Goal: Task Accomplishment & Management: Manage account settings

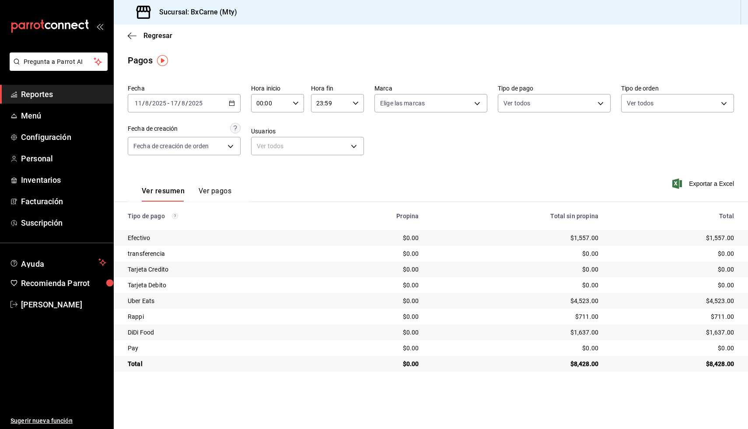
drag, startPoint x: 516, startPoint y: 429, endPoint x: 512, endPoint y: 428, distance: 4.8
click at [513, 428] on main "Regresar Pagos Fecha [DATE] [DATE] - [DATE] [DATE] Hora inicio 00:00 Hora inici…" at bounding box center [431, 227] width 634 height 405
click at [20, 112] on link "Menú" at bounding box center [56, 115] width 113 height 19
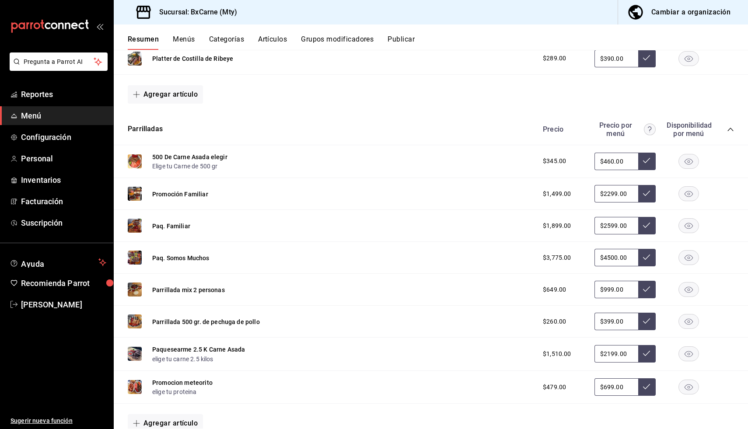
scroll to position [336, 0]
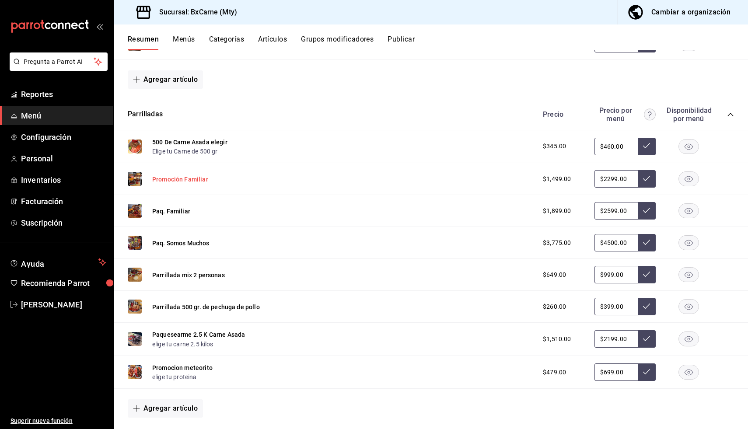
click at [180, 179] on button "Promoción Familiar" at bounding box center [180, 179] width 56 height 9
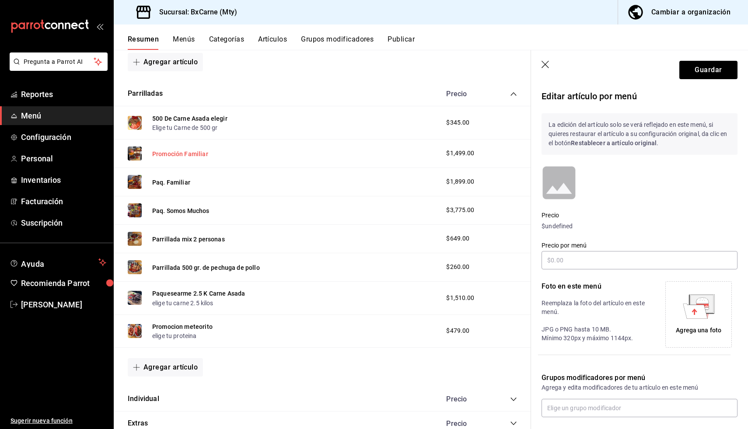
scroll to position [320, 0]
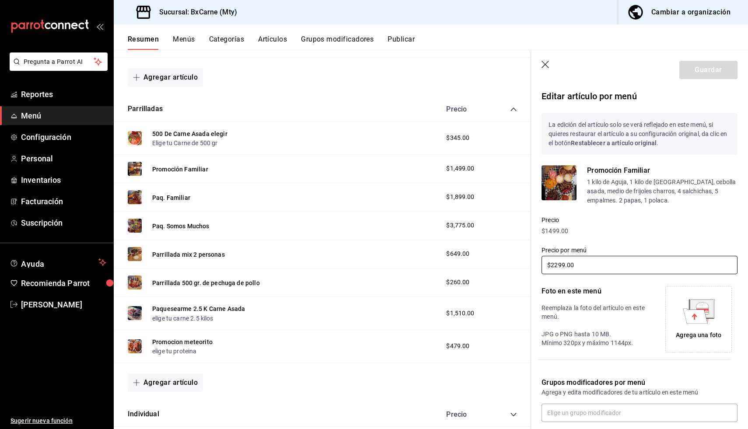
click at [625, 265] on input "$2299.00" at bounding box center [640, 265] width 196 height 18
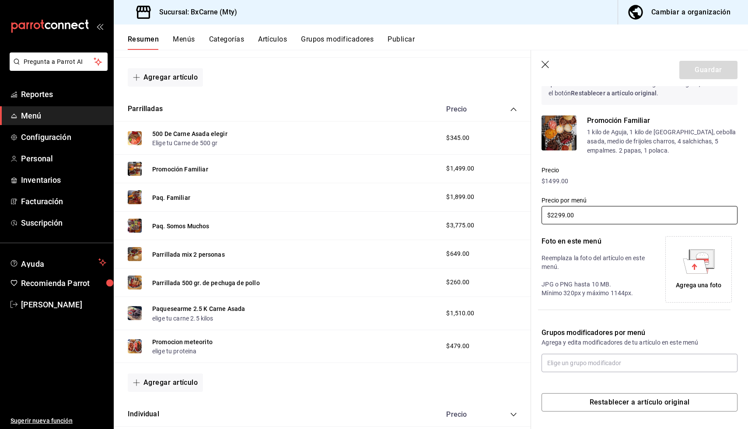
scroll to position [0, 0]
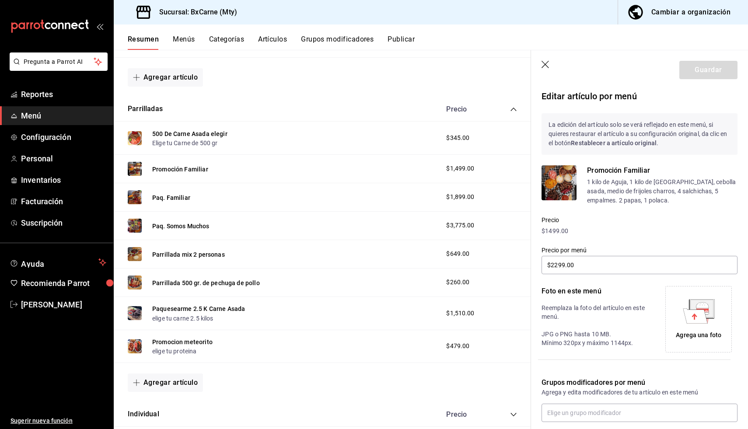
click at [214, 40] on button "Categorías" at bounding box center [226, 42] width 35 height 15
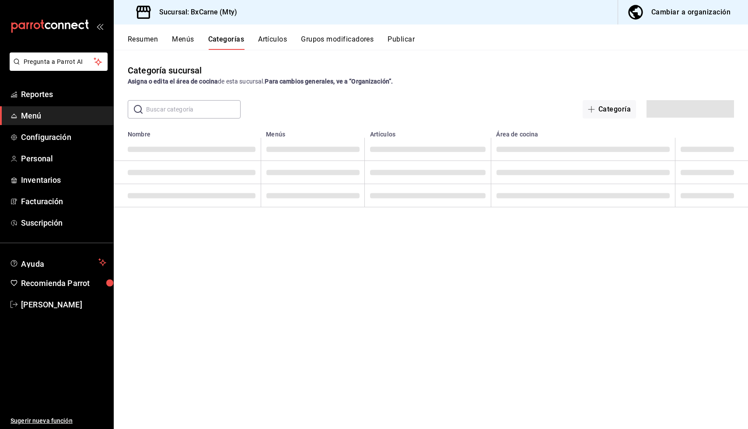
click at [277, 38] on button "Artículos" at bounding box center [272, 42] width 29 height 15
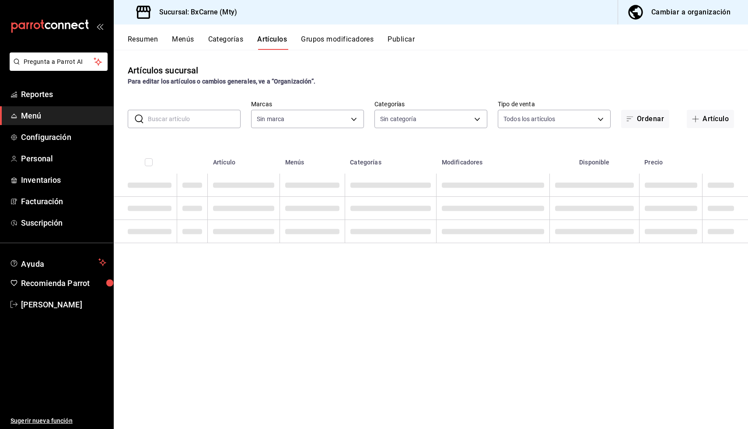
type input "e000e080-036b-478a-ac4e-a5bbdd66bc43,82ac3b00-02f7-4d63-8062-a240dcccc065"
type input "b88d6b33-9392-4d4e-9cf3-04a54838e6c5,afdfd076-449b-4f52-978c-d341d2e355c2,e1e21…"
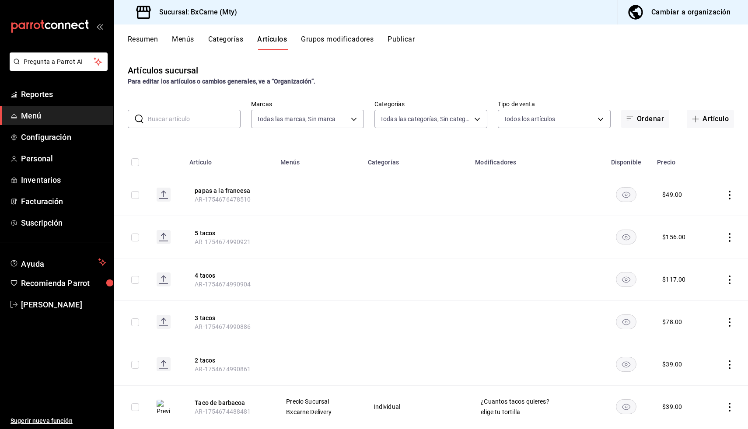
click at [187, 117] on input "text" at bounding box center [194, 119] width 93 height 18
type input "promocion"
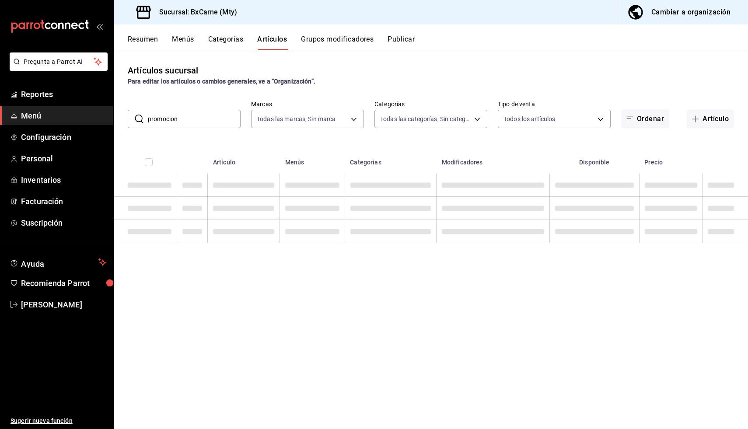
scroll to position [0, 0]
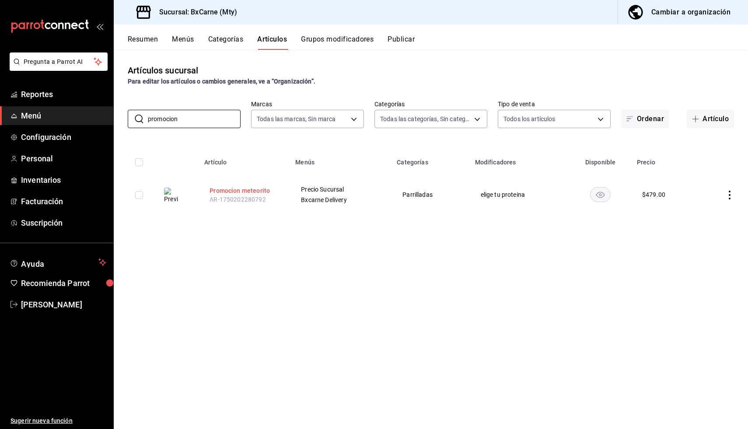
click at [223, 190] on button "Promocion meteorito" at bounding box center [245, 190] width 70 height 9
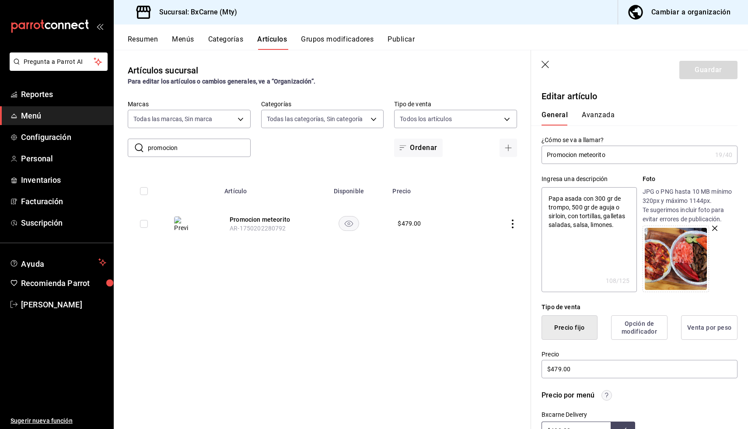
type input "Promocion meteorito"
type textarea "x"
type input "Promocion meteorito 3"
type textarea "x"
type input "Promocion meteorito 3"
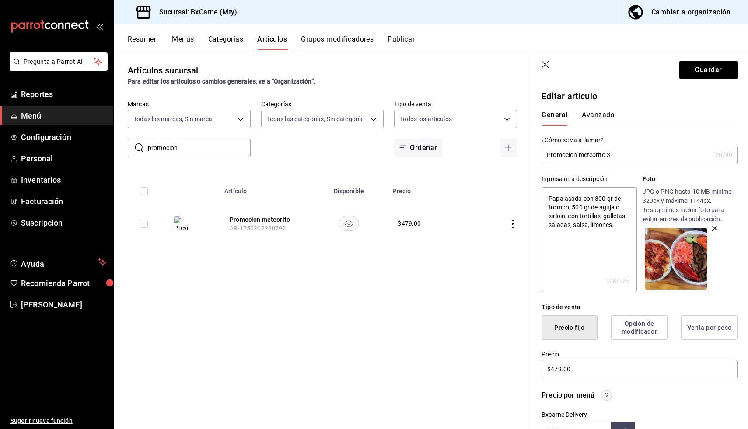
type textarea "x"
type input "Promocion meteorito 3 p"
type textarea "x"
type input "Promocion meteorito 3 pe"
type textarea "x"
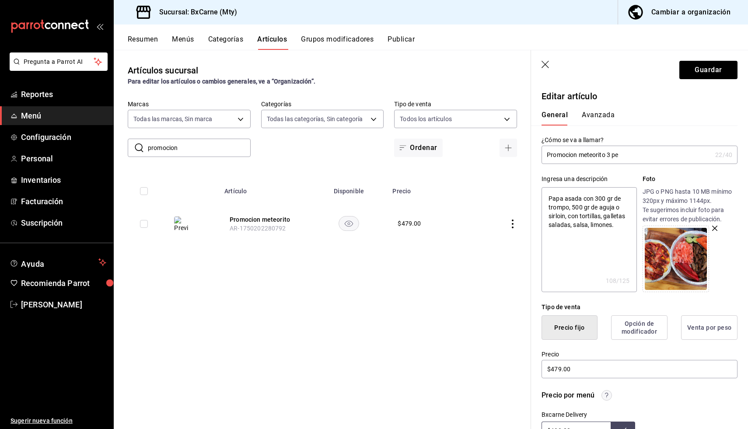
type input "Promocion meteorito 3 per"
type textarea "x"
type input "Promocion meteorito 3 pers"
type textarea "x"
type input "Promocion meteorito 3 perso"
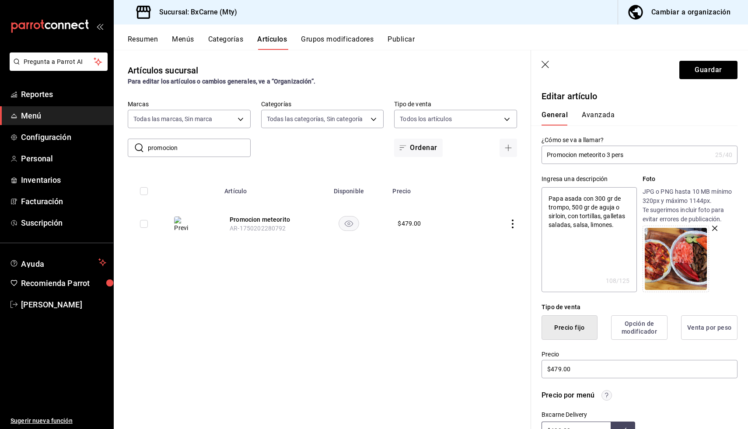
type textarea "x"
type input "Promocion meteorito 3 person"
type textarea "x"
type input "Promocion meteorito 3 persona"
type textarea "x"
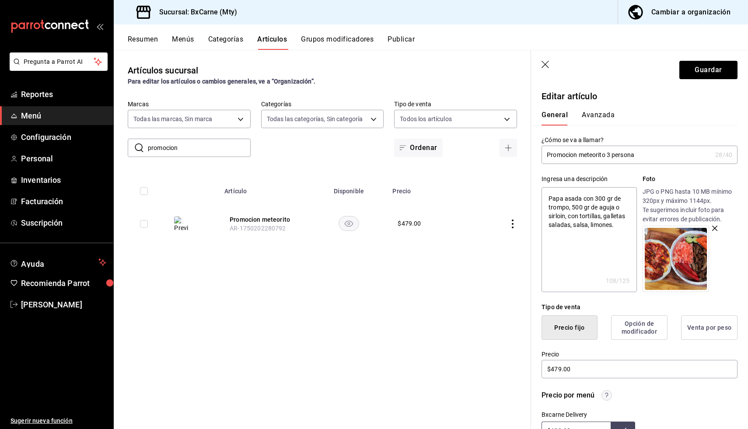
type input "Promocion meteorito 3 personas"
type textarea "x"
click at [608, 155] on input "Promocion meteorito 3 personas" at bounding box center [627, 155] width 170 height 18
type input "Promocion meteorito 23 personas"
type textarea "x"
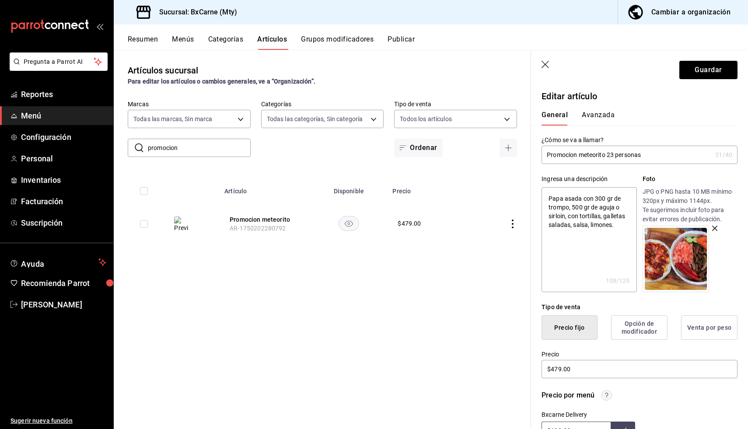
type input "Promocion meteorito 2.3 personas"
type textarea "x"
type input "Promocion meteorito 23 personas"
type textarea "x"
type input "Promocion meteorito 2-3 personas"
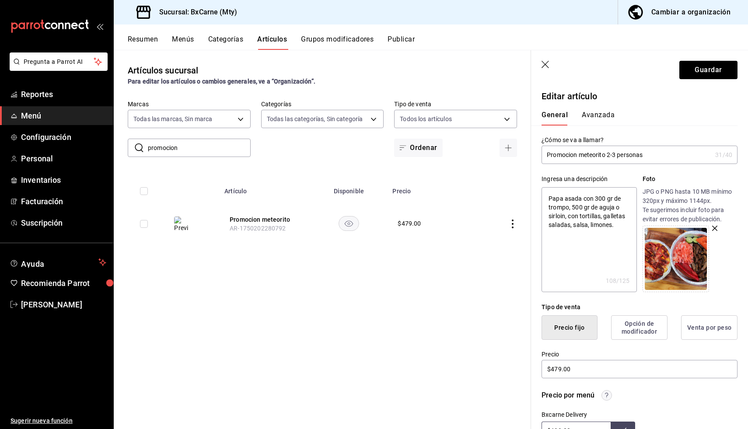
type textarea "x"
type input "Promocion meteorito 2-3 personas"
click at [695, 72] on button "Guardar" at bounding box center [709, 70] width 58 height 18
type textarea "x"
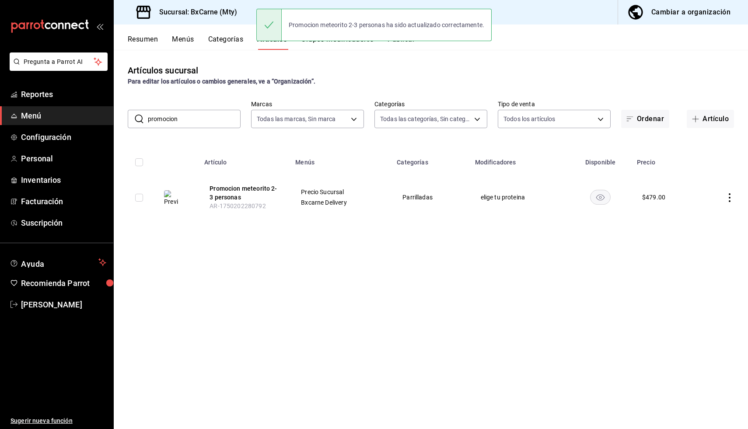
click at [210, 124] on input "promocion" at bounding box center [194, 119] width 93 height 18
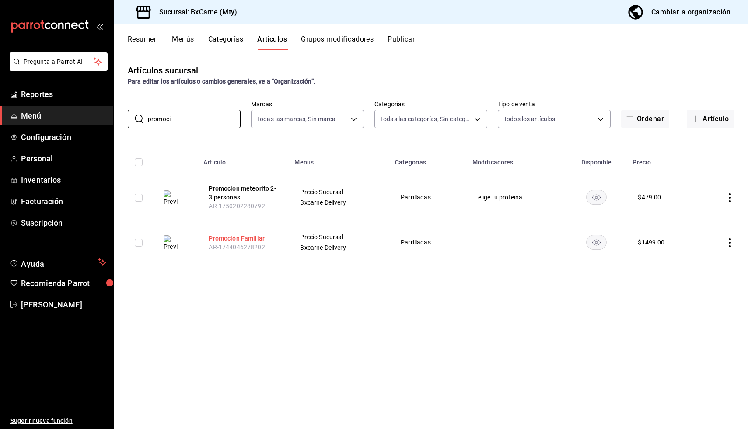
type input "promoci"
click at [234, 238] on button "Promoción Familiar" at bounding box center [244, 238] width 70 height 9
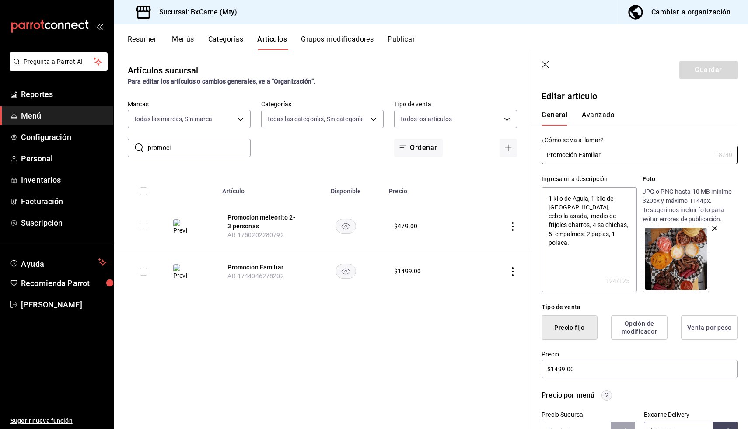
type input "Promoción Familiar"
type textarea "x"
type input "Promoción Familiar 6"
type textarea "x"
type input "Promoción Familiar 6"
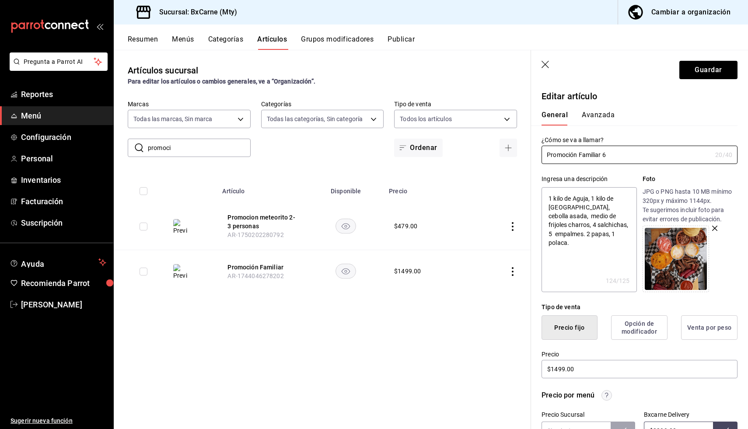
type textarea "x"
type input "Promoción Familiar 6"
type textarea "x"
type input "Promoción Familiar 6-"
type textarea "x"
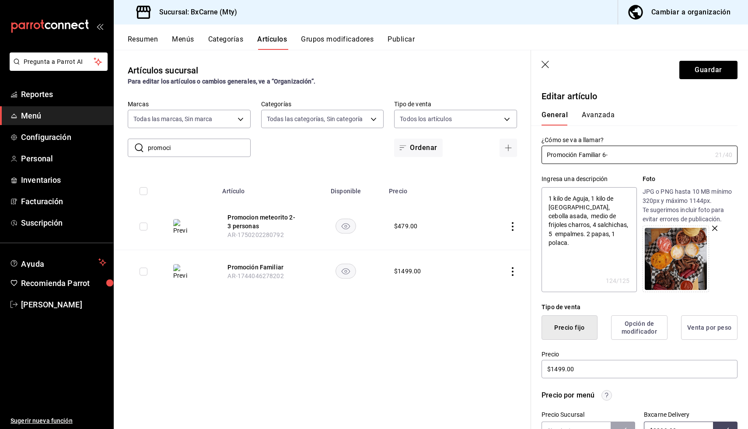
type input "Promoción Familiar 6-8"
type textarea "x"
type input "Promoción Familiar 6-8"
type textarea "x"
type input "Promoción Familiar 6-8 p"
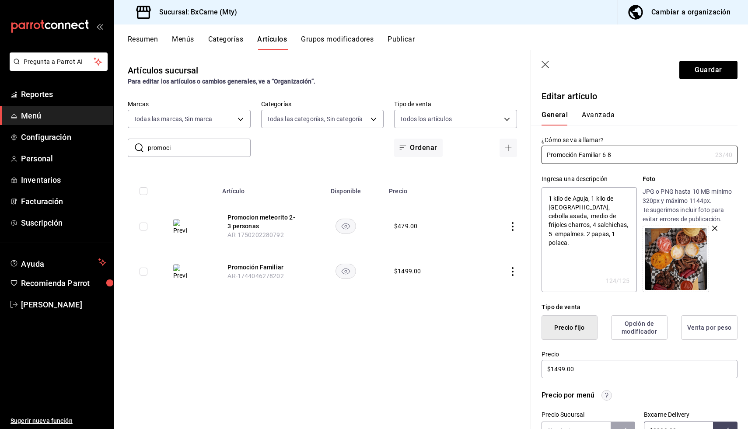
type textarea "x"
type input "Promoción Familiar 6-8 pe"
type textarea "x"
type input "Promoción Familiar 6-8 per"
type textarea "x"
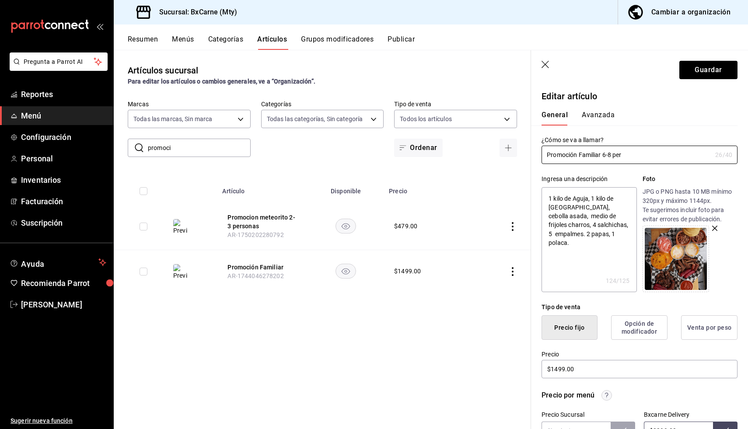
type input "Promoción Familiar 6-8 pers"
type textarea "x"
type input "Promoción Familiar 6-8 perso"
type textarea "x"
type input "Promoción Familiar 6-8 persona"
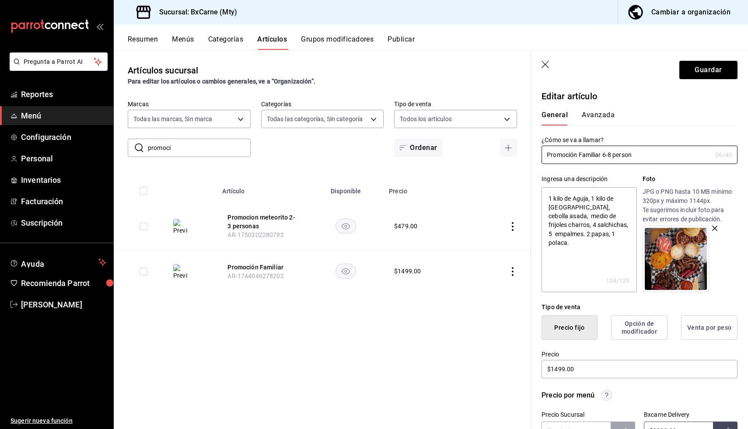
type textarea "x"
type input "Promoción Familiar 6-8 personas"
type textarea "x"
type input "Promoción Familiar 6-8 personas"
click at [723, 67] on button "Guardar" at bounding box center [709, 70] width 58 height 18
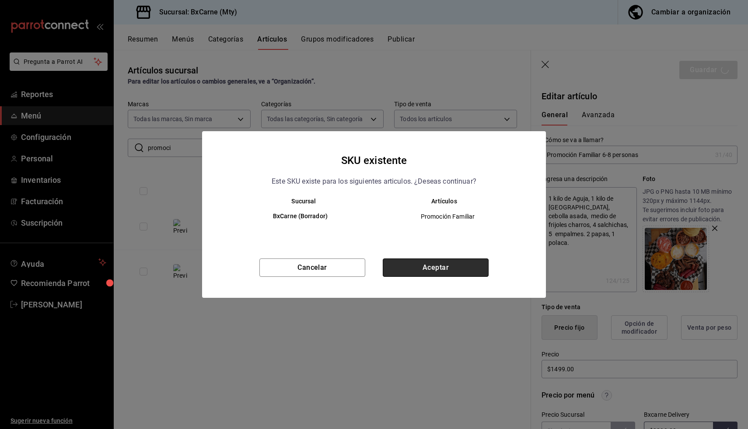
click at [449, 262] on button "Aceptar" at bounding box center [436, 268] width 106 height 18
type textarea "x"
type input "AR-1755539946097"
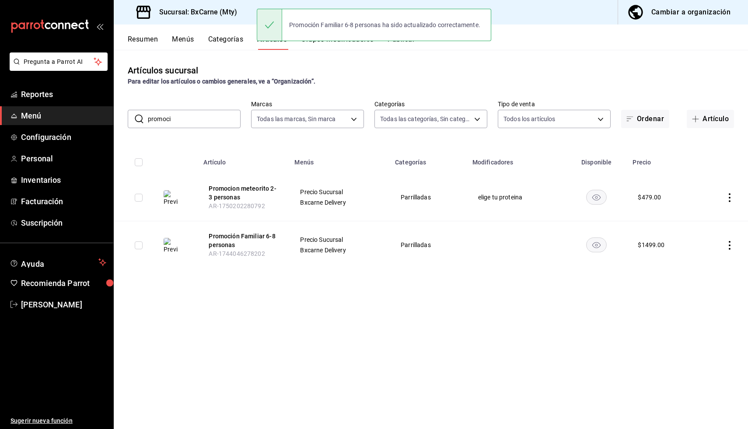
click at [202, 123] on input "promoci" at bounding box center [194, 119] width 93 height 18
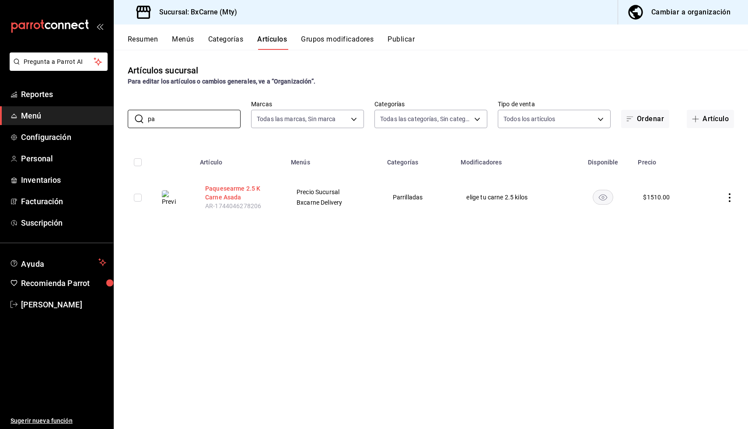
type input "pa"
click at [219, 195] on button "Paquesearme 2.5 K Carne Asada" at bounding box center [240, 193] width 70 height 18
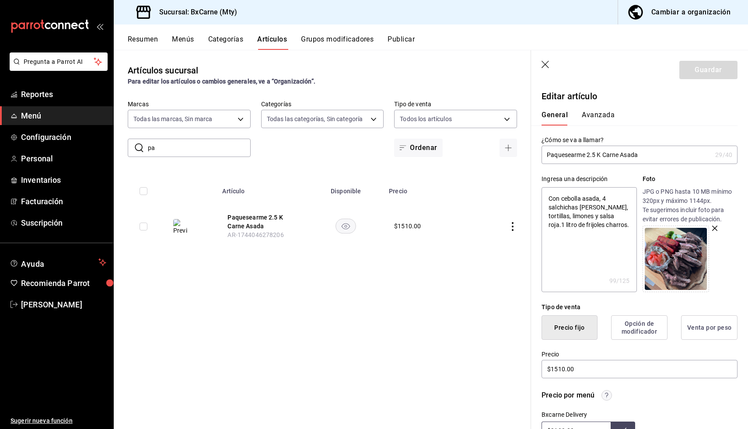
type input "Paquesearme 2.5 K Carne Asada"
type textarea "x"
type input "Paquesearme 2.5 K Carne Asada 6"
type textarea "x"
type input "Paquesearme 2.5 K Carne Asada 6-"
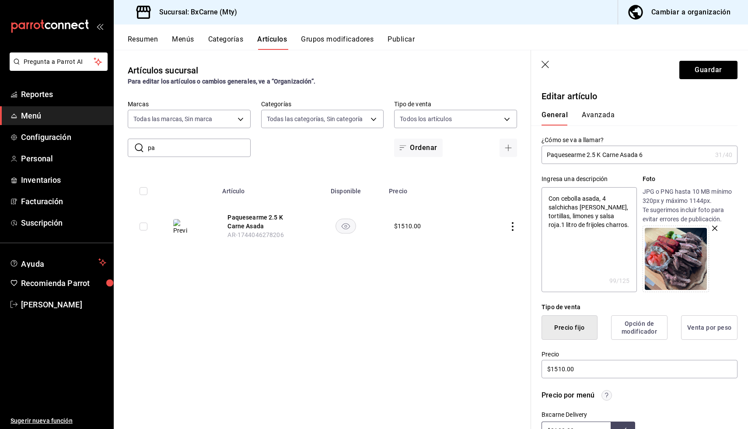
type textarea "x"
type input "Paquesearme 2.5 K Carne Asada 6-8"
type textarea "x"
type input "Paquesearme 2.5 K Carne Asada 6-8"
type textarea "x"
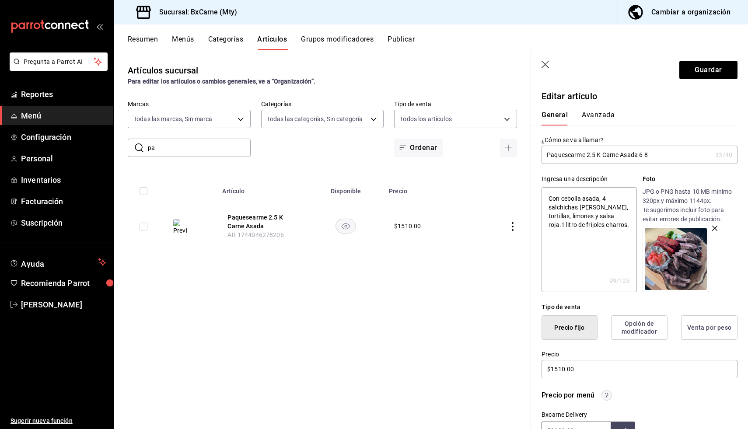
type input "Paquesearme 2.5 K Carne Asada 6-8 p"
type textarea "x"
type input "Paquesearme 2.5 K Carne Asada 6-8 pe"
type textarea "x"
type input "Paquesearme 2.5 K Carne Asada 6-8 per"
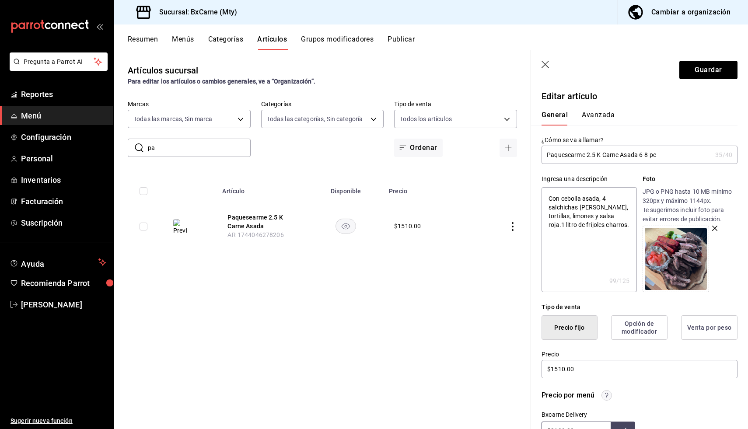
type textarea "x"
type input "Paquesearme 2.5 K Carne Asada 6-8 pers"
type textarea "x"
type input "Paquesearme 2.5 K Carne Asada 6-8 perso"
type textarea "x"
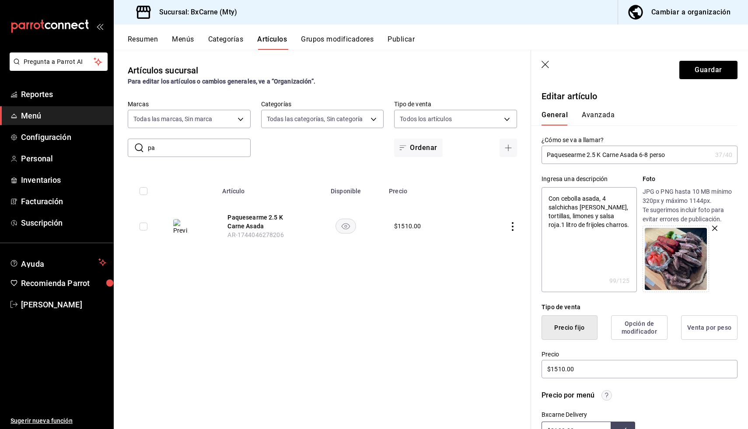
type input "Paquesearme 2.5 K Carne Asada 6-8 person"
type textarea "x"
type input "Paquesearme 2.5 K Carne Asada 6-8 perso"
type textarea "x"
type input "Paquesearme 2.5 K Carne Asada 6-8 pers"
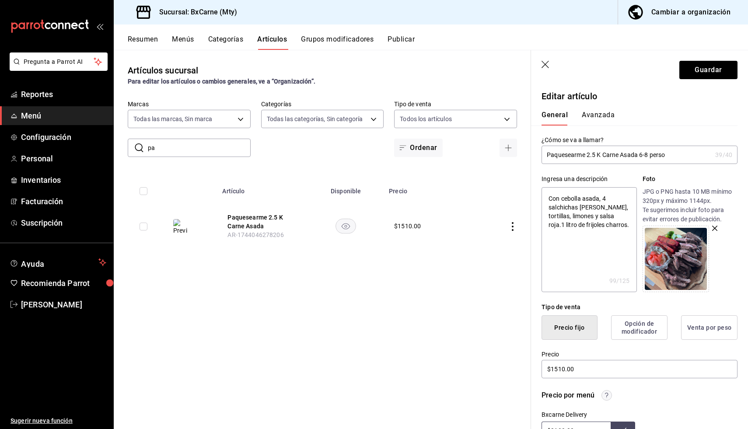
type textarea "x"
type input "Paquesearme 2.5 K Carne Asada 6-8 per"
type textarea "x"
type input "Paquesearme 2.5 K Carne Asada 6-8 pe"
type textarea "x"
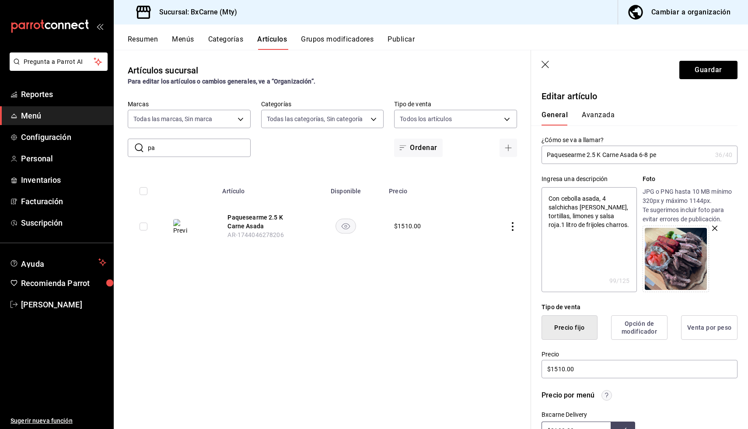
type input "Paquesearme 2.5 K Carne Asada 6-8 p"
type textarea "x"
type input "Paquesearme 2.5 K Carne Asada 6-8"
type textarea "x"
type input "Paquesearme 2.5 K Carne Asada 6-8"
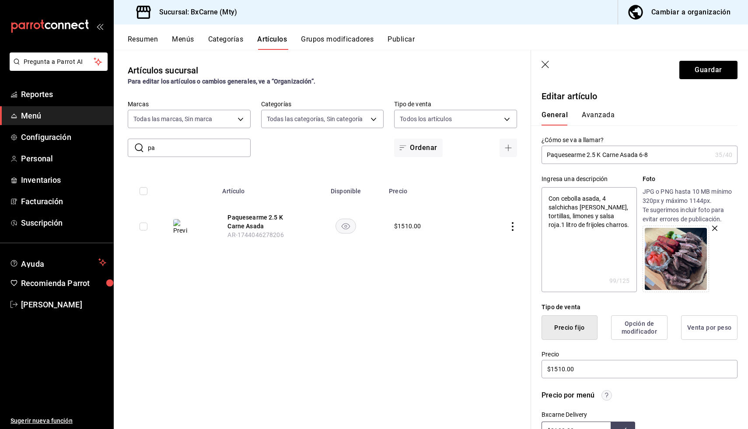
type textarea "x"
type input "Paquesearme 2.5 K Carne Asada 6-"
type textarea "x"
type input "Paquesearme 2.5 K Carne Asada 6-8"
type textarea "x"
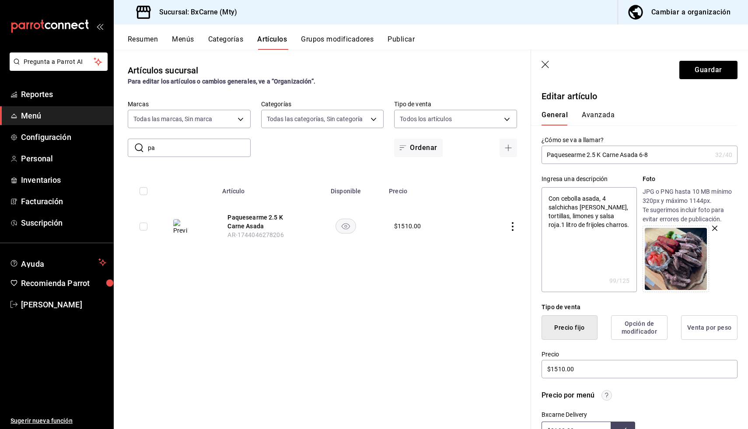
type input "Paquesearme 2.5 K Carne Asada 6-8"
type textarea "x"
type input "Paquesearme 2.5 K Carne Asada 6-8 p"
type textarea "x"
type input "Paquesearme 2.5 K Carne Asada 6-8 pe"
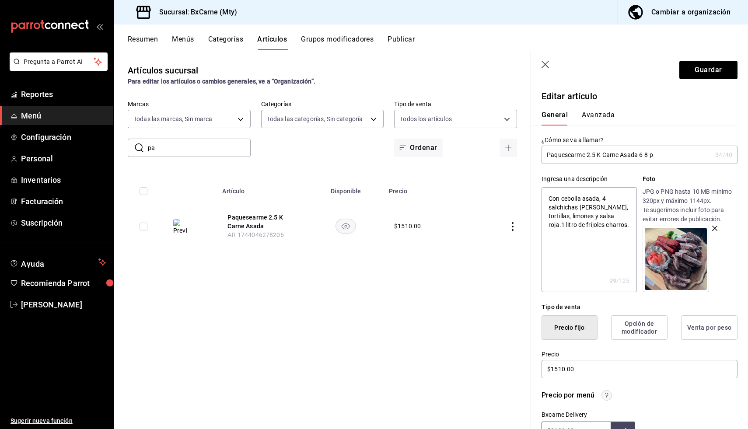
type textarea "x"
type input "Paquesearme 2.5 K Carne Asada 6-8 per"
type textarea "x"
type input "Paquesearme 2.5 K Carne Asada 6-8 pers"
type textarea "x"
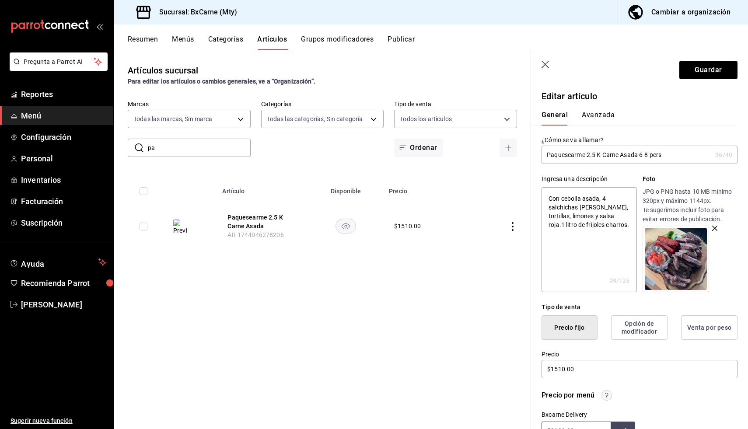
type input "Paquesearme 2.5 K Carne Asada 6-8 perso"
type textarea "x"
type input "Paquesearme 2.5 K Carne Asada 6-8 persoa"
type textarea "x"
type input "Paquesearme 2.5 K Carne Asada 6-8 perso"
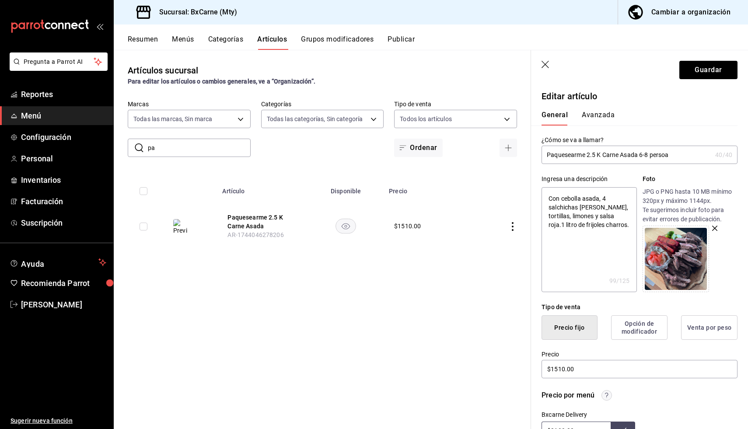
type textarea "x"
type input "Paquesearme 2.5 K Carne Asada 6-8 person"
type textarea "x"
drag, startPoint x: 639, startPoint y: 154, endPoint x: 619, endPoint y: 156, distance: 20.2
click at [621, 157] on input "Paquesearme 2.5 K Carne Asada 6-8 person" at bounding box center [627, 155] width 170 height 18
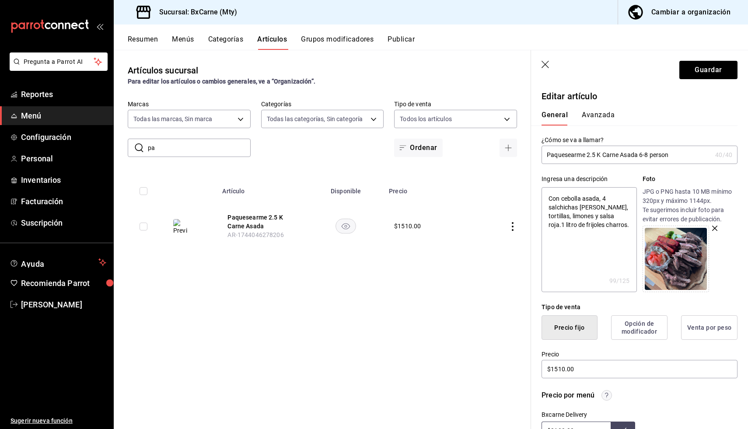
click at [603, 155] on input "Paquesearme 2.5 K Carne Asada 6-8 person" at bounding box center [627, 155] width 170 height 18
type input "Paquesearme 2.5 KCarne Asada 6-8 person"
type textarea "x"
type input "Paquesearme 2.5 [PERSON_NAME] 6-8 person"
type textarea "x"
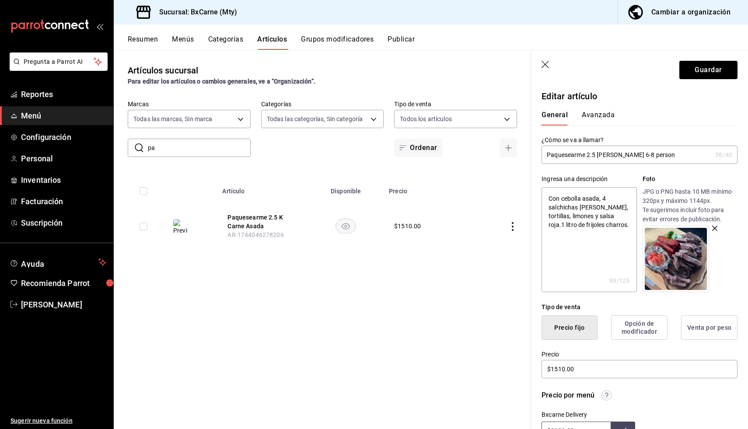
type input "Paquesearme 2.5 kCarne Asada 6-8 person"
type textarea "x"
type input "Paquesearme 2.5 k Carne Asada 6-8 person"
type textarea "x"
drag, startPoint x: 670, startPoint y: 155, endPoint x: 638, endPoint y: 157, distance: 32.0
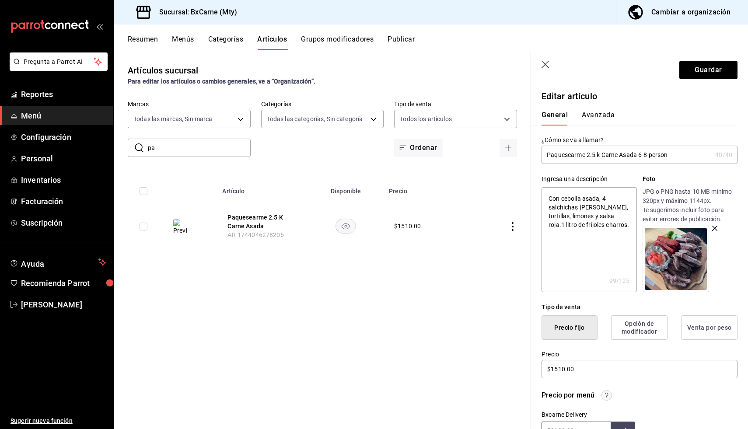
click at [638, 157] on input "Paquesearme 2.5 k Carne Asada 6-8 person" at bounding box center [627, 155] width 170 height 18
type input "Paquesearme 2.5 k Carne Asada"
type textarea "x"
type input "Paquesearme 2.5 k Carne Asada 8"
type textarea "x"
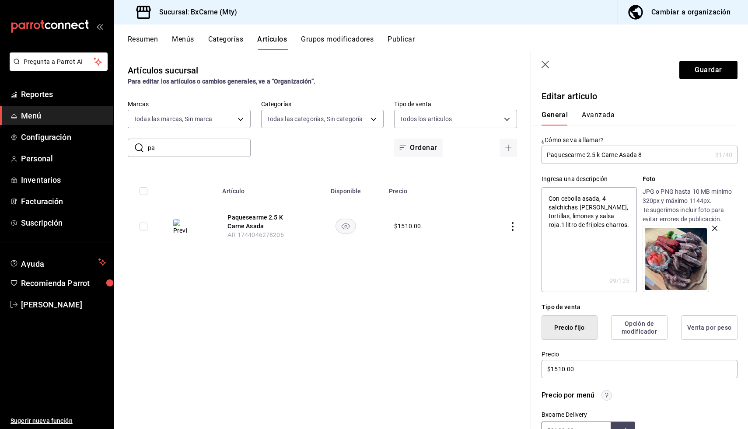
type input "Paquesearme 2.5 k Carne Asada 8"
type textarea "x"
type input "Paquesearme 2.5 k Carne Asada 8 p"
type textarea "x"
type input "Paquesearme 2.5 k Carne Asada 8 pe"
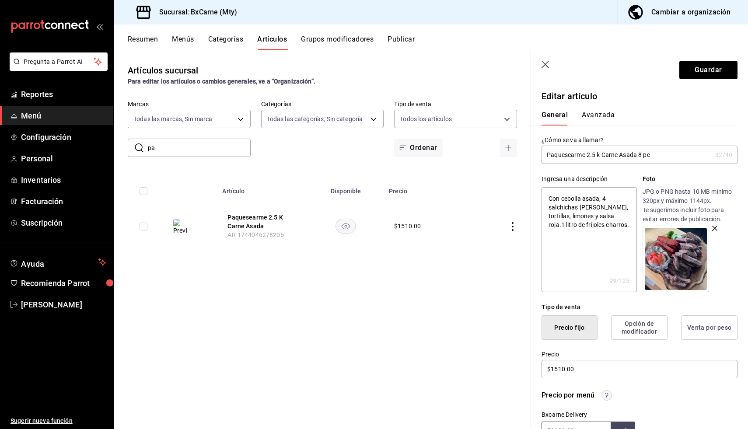
type textarea "x"
type input "Paquesearme 2.5 k Carne Asada 8 per"
type textarea "x"
type input "Paquesearme 2.5 k Carne Asada 8 pers"
type textarea "x"
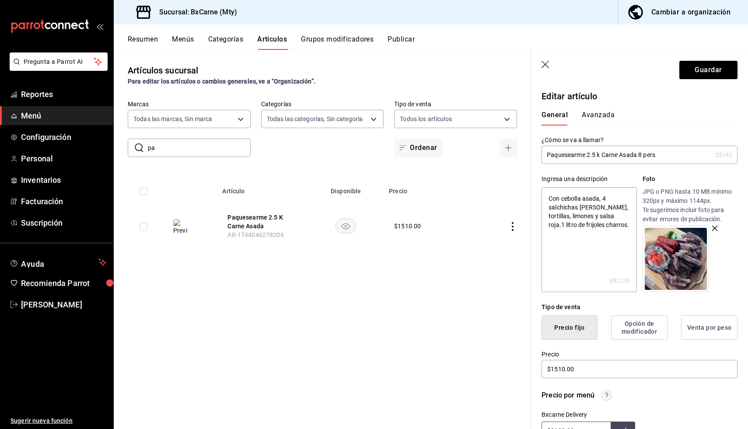
type input "Paquesearme 2.5 k Carne Asada 8 perso"
type textarea "x"
type input "Paquesearme 2.5 k Carne Asada 8 person"
type textarea "x"
type input "Paquesearme 2.5 k Carne Asada 8 persona"
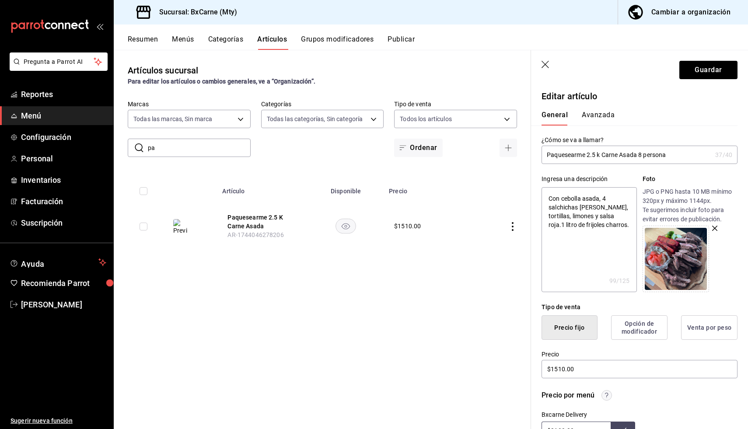
type textarea "x"
type input "Paquesearme 2.5 k Carne Asada 8 personas"
type textarea "x"
type input "Paquesearme 2.5 k Carne Asada 8 persona"
type textarea "x"
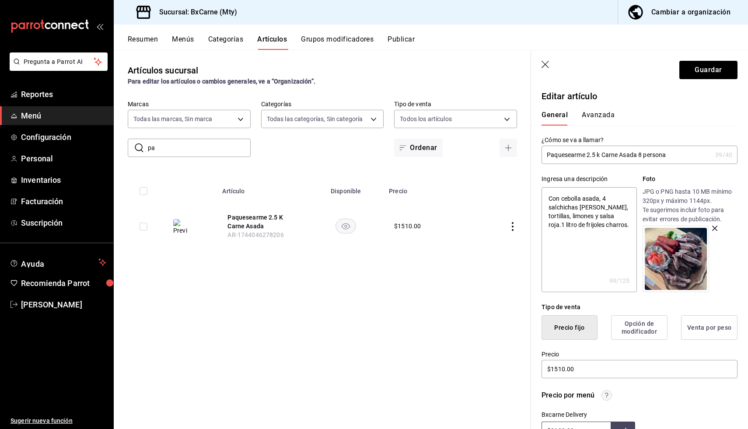
type input "Paquesearme 2.5 k Carne Asada 8 person"
type textarea "x"
type input "Paquesearme 2.5 k Carne Asada 8 perso"
type textarea "x"
type input "Paquesearme 2.5 k Carne Asada 8 pers"
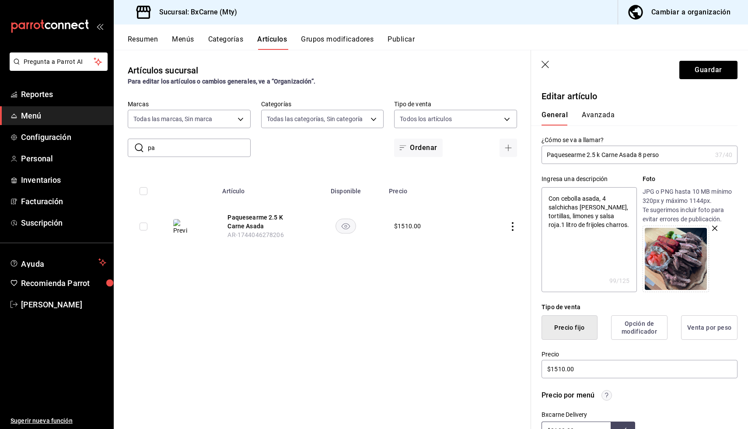
type textarea "x"
type input "Paquesearme 2.5 k Carne Asada 8 per"
type textarea "x"
type input "Paquesearme 2.5 k Carne Asada 8 pe"
type textarea "x"
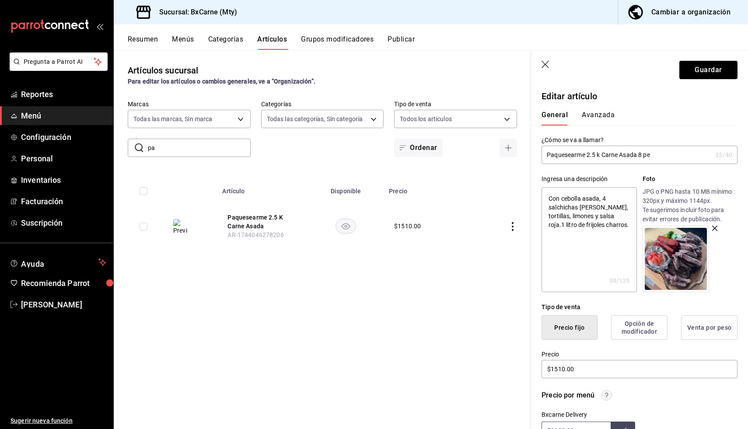
type input "Paquesearme 2.5 k Carne Asada 8 p"
type textarea "x"
type input "Paquesearme 2.5 k Carne Asada 8"
type textarea "x"
type input "Paquesearme 2.5 k Carne Asada 8"
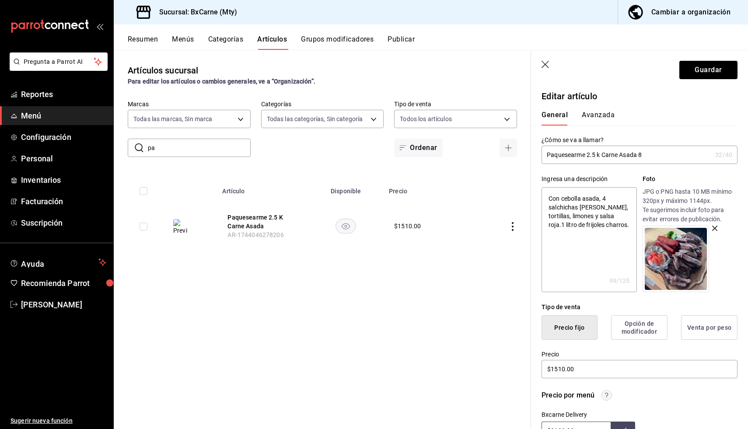
type textarea "x"
type input "Paquesearme 2.5 k Carne Asada"
type textarea "x"
type input "Paquesearme 2.5 k Carne Asada 7"
type textarea "x"
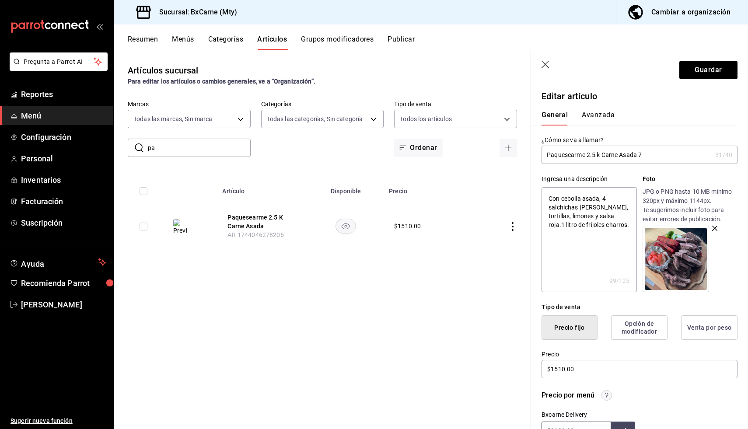
type input "Paquesearme 2.5 k Carne Asada 7"
type textarea "x"
type input "Paquesearme 2.5 k Carne Asada 7 p"
type textarea "x"
type input "Paquesearme 2.5 k Carne Asada 7 pe"
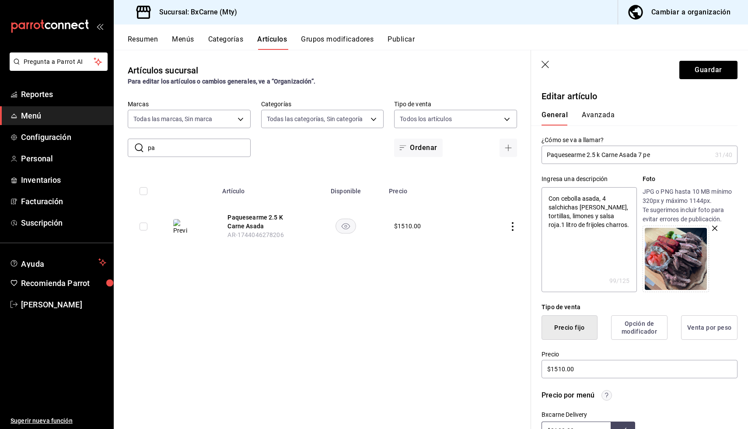
type textarea "x"
type input "Paquesearme 2.5 k Carne Asada 7 per"
type textarea "x"
type input "Paquesearme 2.5 k Carne Asada 7 pers"
type textarea "x"
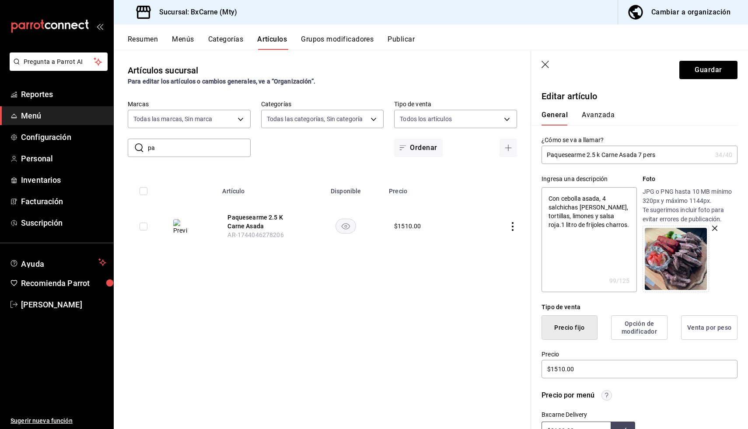
type input "Paquesearme 2.5 k Carne Asada 7 perso"
type textarea "x"
type input "Paquesearme 2.5 k Carne Asada 7 person"
type textarea "x"
type input "Paquesearme 2.5 k Carne Asada 7 persona"
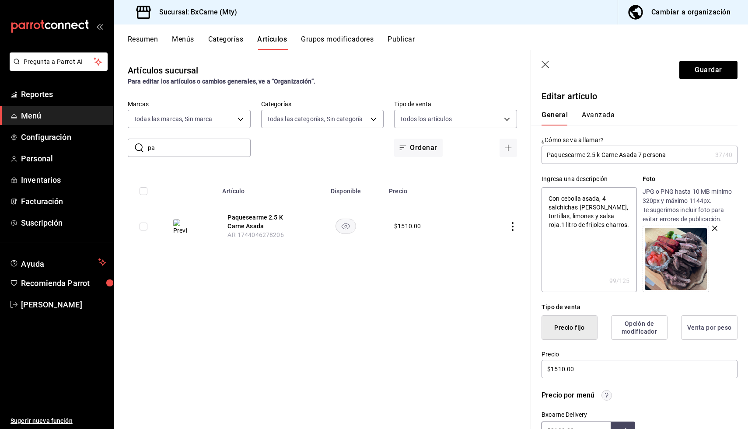
type textarea "x"
type input "Paquesearme 2.5 k Carne Asada 7 personas"
type textarea "x"
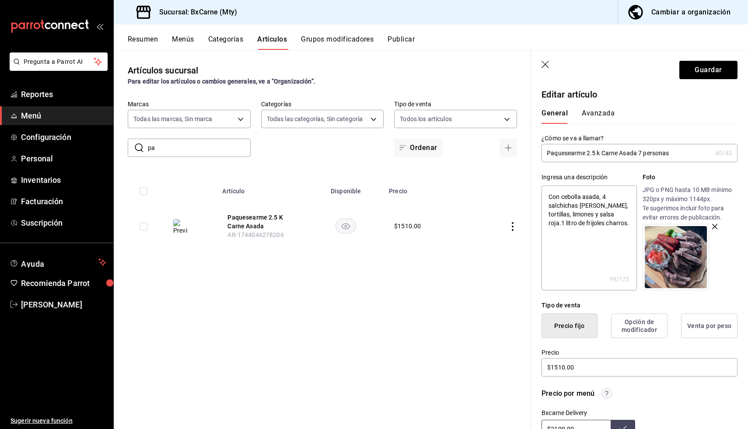
click at [643, 154] on input "Paquesearme 2.5 k Carne Asada 7 personas" at bounding box center [627, 153] width 170 height 18
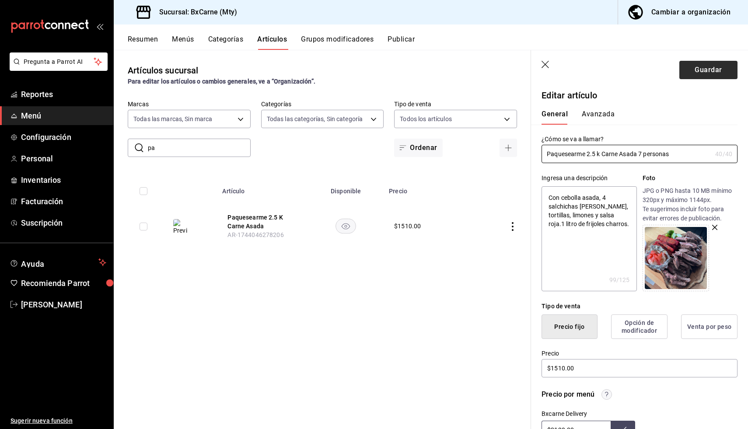
type input "Paquesearme 2.5 k Carne Asada 7 personas"
click at [697, 73] on button "Guardar" at bounding box center [709, 70] width 58 height 18
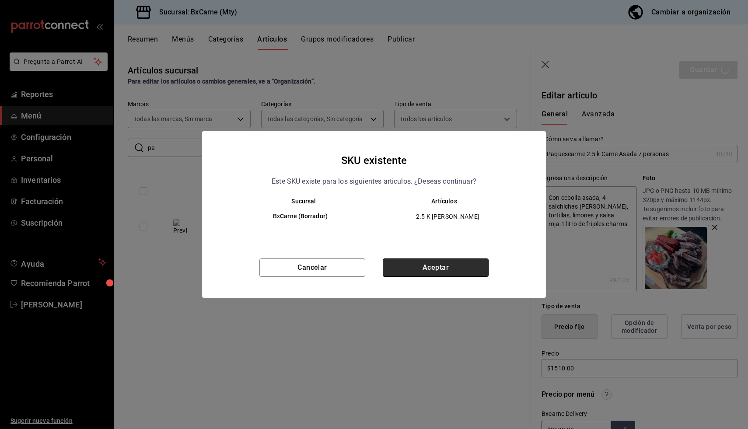
click at [476, 266] on button "Aceptar" at bounding box center [436, 268] width 106 height 18
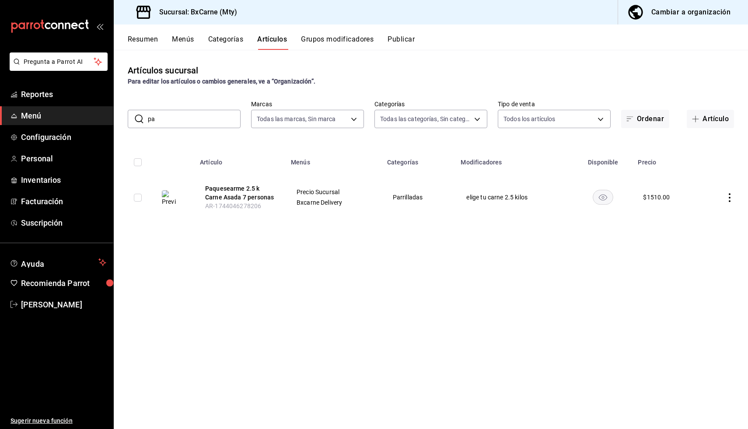
click at [173, 122] on input "pa" at bounding box center [194, 119] width 93 height 18
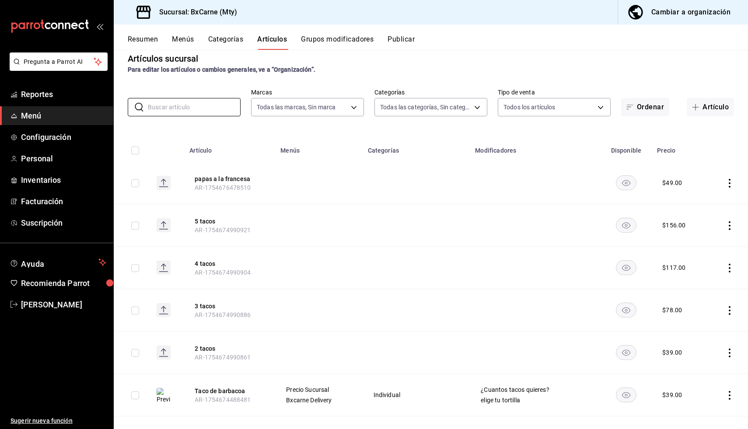
scroll to position [13, 0]
click at [148, 46] on button "Resumen" at bounding box center [143, 42] width 30 height 15
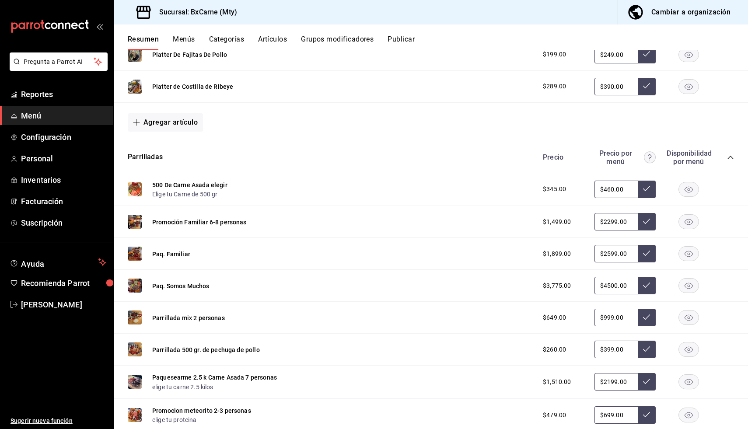
scroll to position [477, 0]
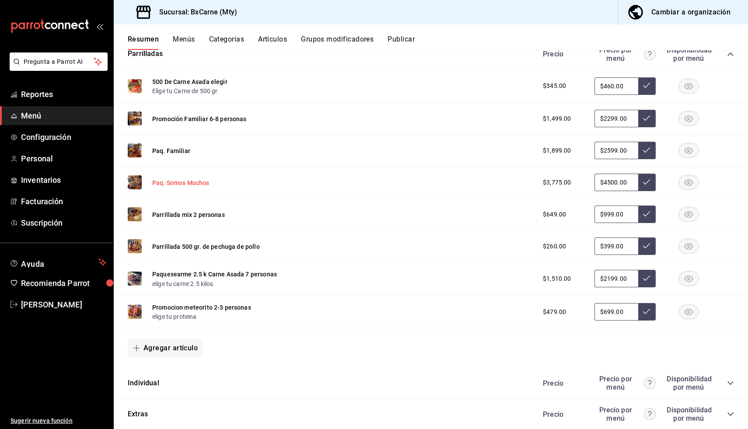
click at [202, 186] on button "Paq. Somos Muchos" at bounding box center [180, 183] width 57 height 9
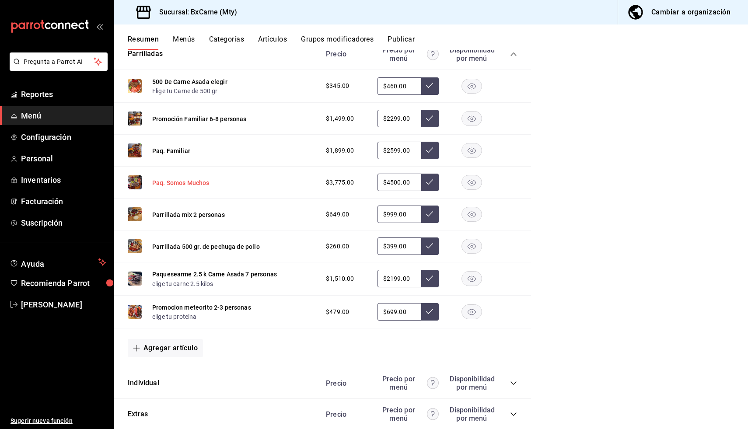
scroll to position [375, 0]
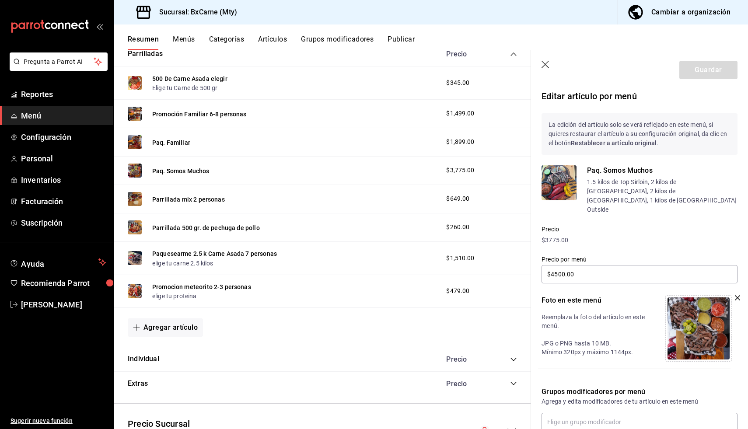
click at [282, 41] on button "Artículos" at bounding box center [272, 42] width 29 height 15
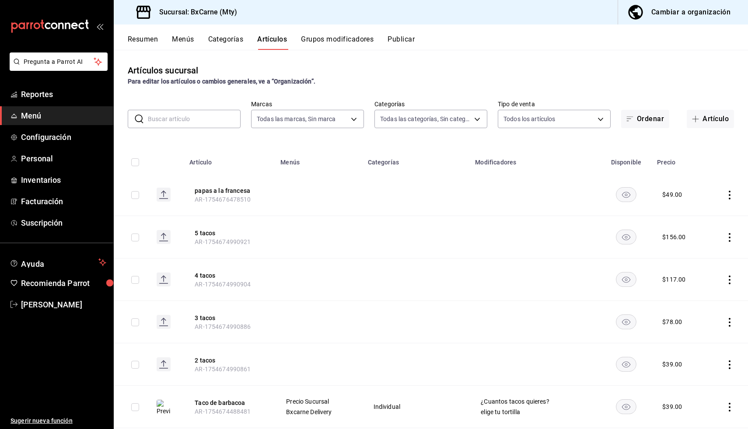
click at [207, 119] on input "text" at bounding box center [194, 119] width 93 height 18
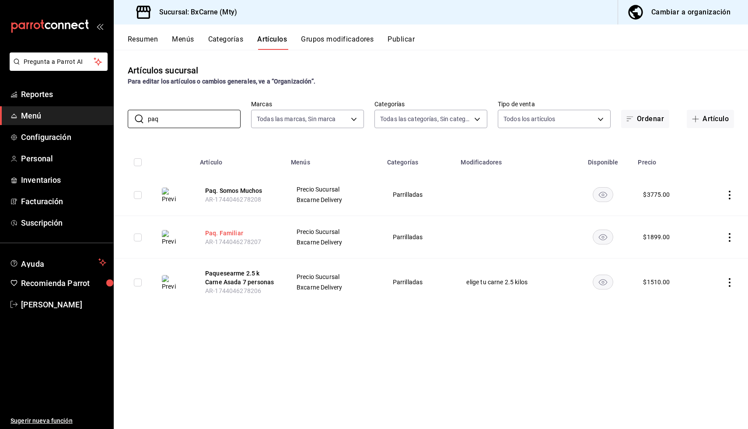
click at [232, 230] on button "Paq. Familiar" at bounding box center [240, 233] width 70 height 9
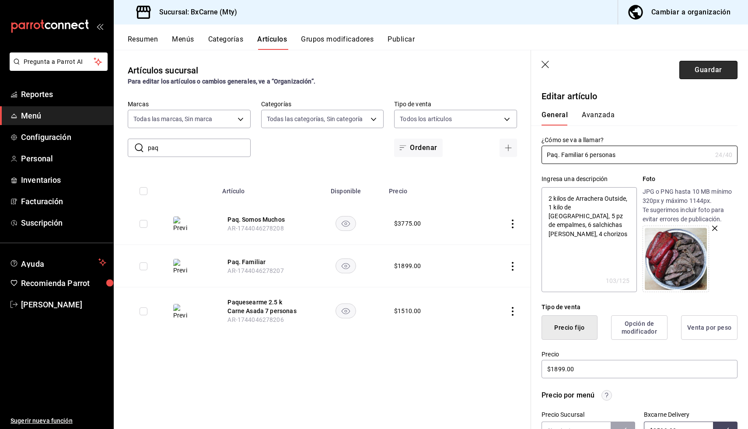
click at [712, 72] on button "Guardar" at bounding box center [709, 70] width 58 height 18
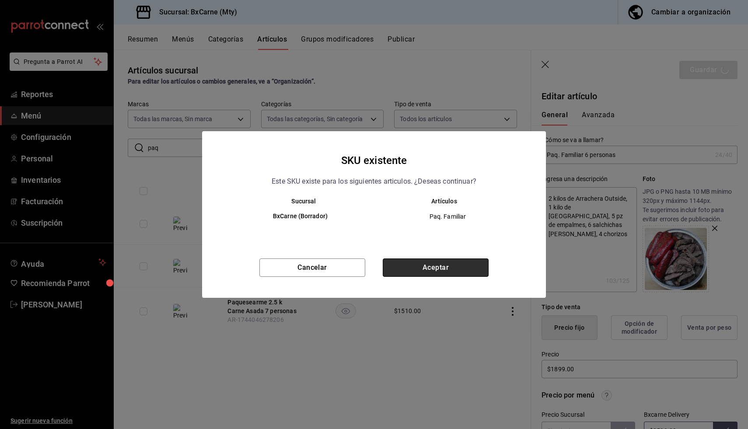
click at [470, 270] on button "Aceptar" at bounding box center [436, 268] width 106 height 18
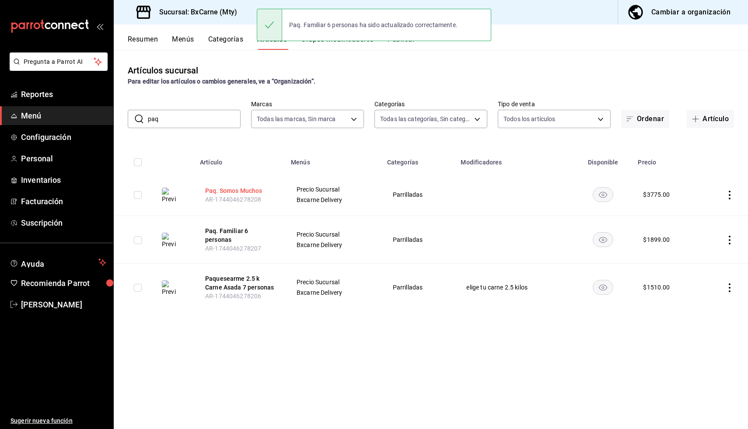
click at [255, 190] on button "Paq. Somos Muchos" at bounding box center [240, 190] width 70 height 9
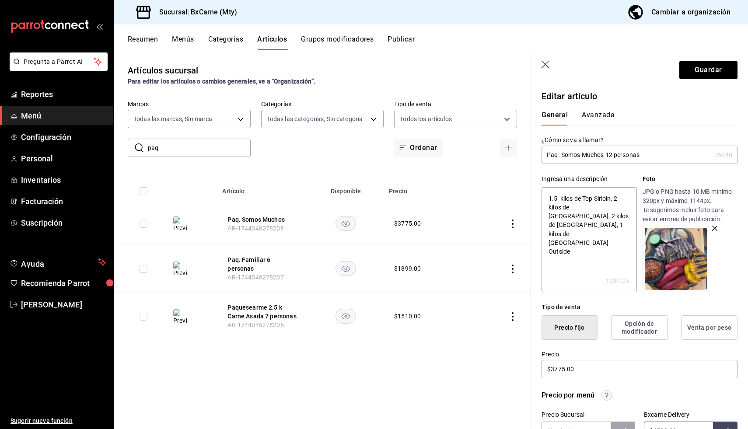
click at [612, 157] on input "Paq. Somos Muchos 12 personas" at bounding box center [627, 155] width 170 height 18
click at [719, 69] on button "Guardar" at bounding box center [709, 70] width 58 height 18
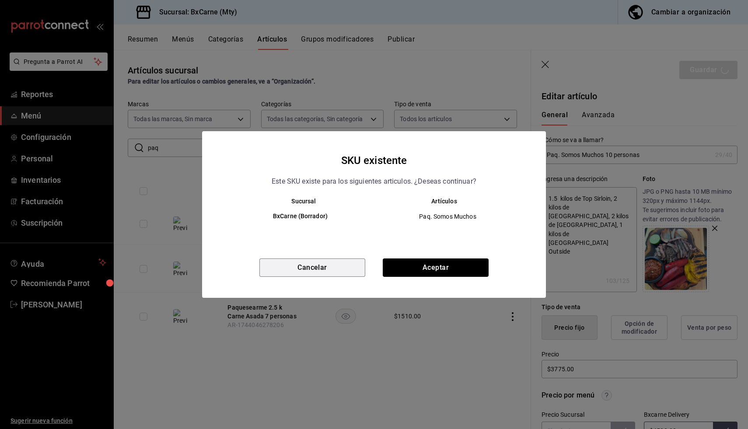
drag, startPoint x: 314, startPoint y: 262, endPoint x: 322, endPoint y: 260, distance: 8.5
click at [314, 261] on button "Cancelar" at bounding box center [312, 268] width 106 height 18
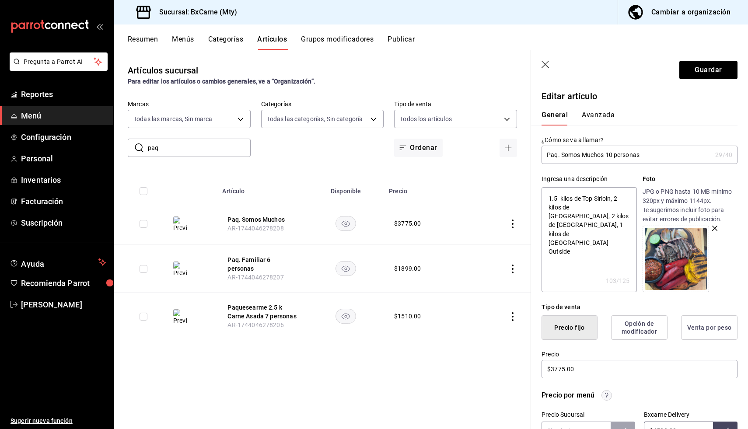
click at [612, 157] on input "Paq. Somos Muchos 10 personas" at bounding box center [627, 155] width 170 height 18
click at [683, 76] on button "Guardar" at bounding box center [709, 70] width 58 height 18
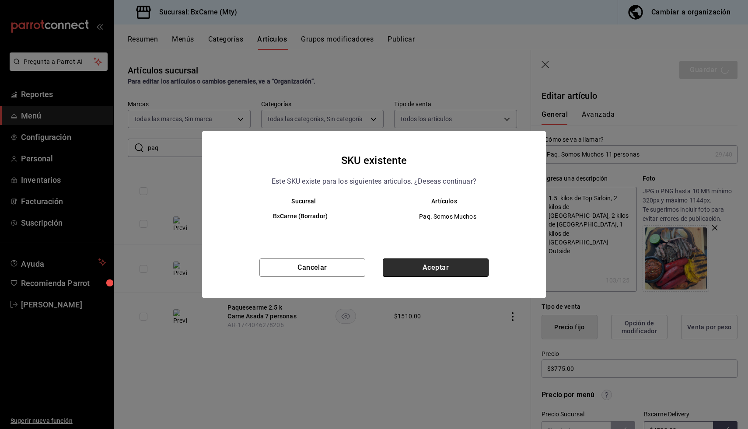
click at [418, 269] on button "Aceptar" at bounding box center [436, 268] width 106 height 18
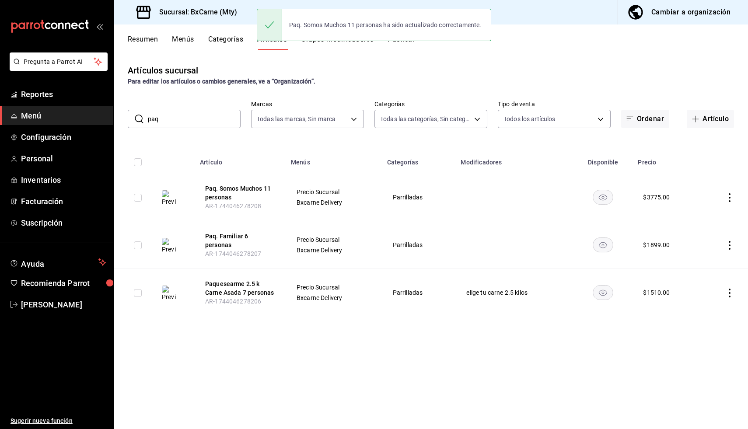
click at [156, 40] on button "Resumen" at bounding box center [143, 42] width 30 height 15
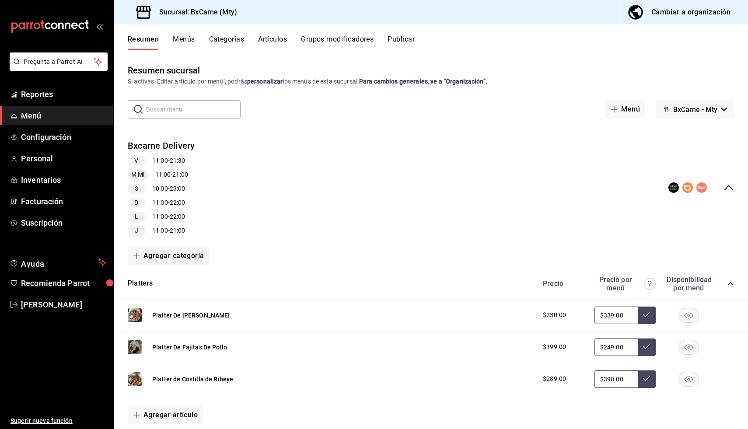
click at [678, 107] on span "BxCarne - Mty" at bounding box center [695, 109] width 44 height 8
click at [407, 41] on div at bounding box center [374, 214] width 748 height 429
click at [407, 39] on button "Publicar" at bounding box center [401, 42] width 27 height 15
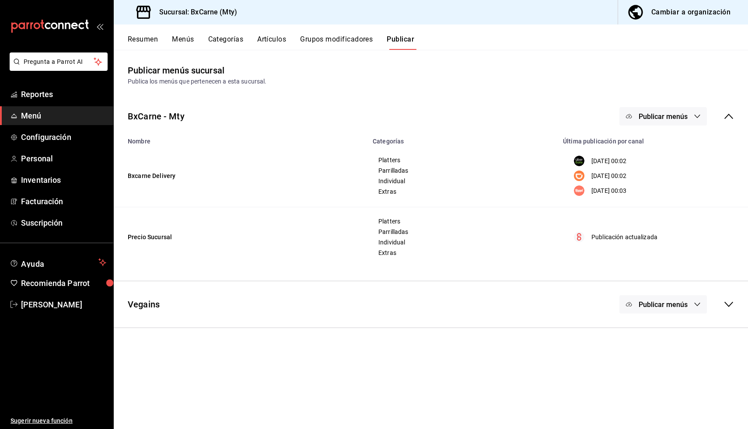
click at [679, 115] on span "Publicar menús" at bounding box center [663, 116] width 49 height 8
click at [662, 144] on span "Uber Eats" at bounding box center [676, 144] width 42 height 9
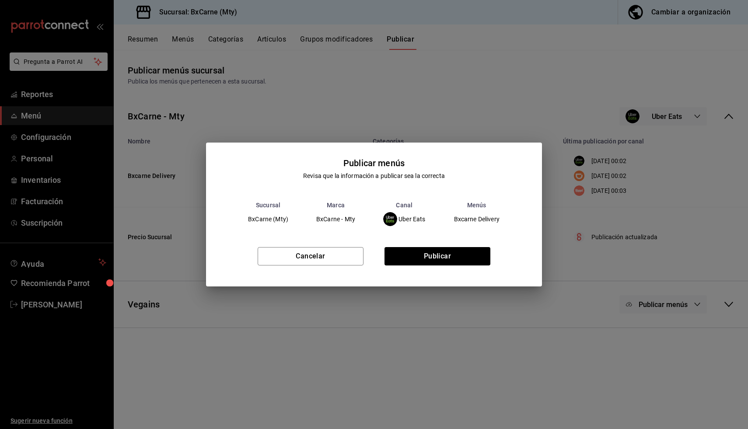
click at [482, 245] on div "Cancelar Publicar" at bounding box center [374, 259] width 336 height 53
click at [475, 251] on button "Publicar" at bounding box center [438, 256] width 106 height 18
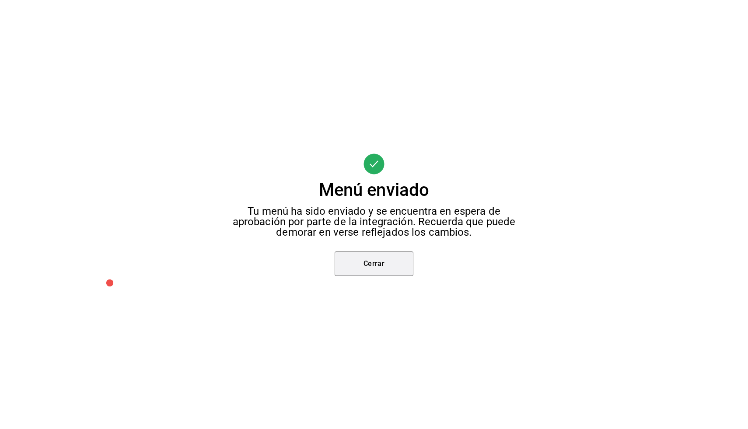
click at [399, 264] on button "Cerrar" at bounding box center [374, 264] width 79 height 25
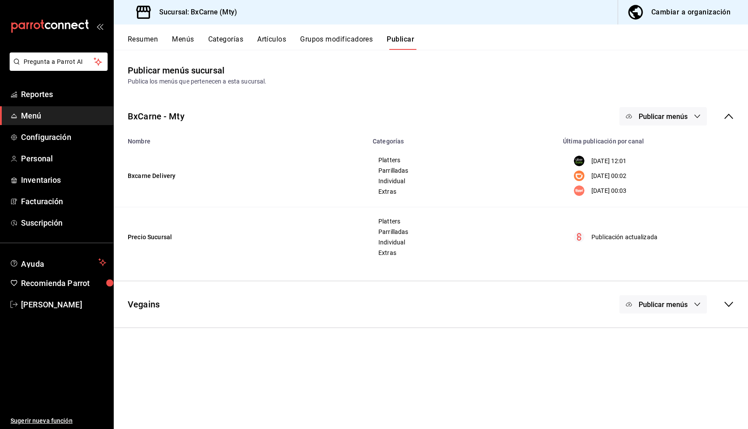
click at [708, 118] on div "Publicar menús" at bounding box center [677, 116] width 115 height 18
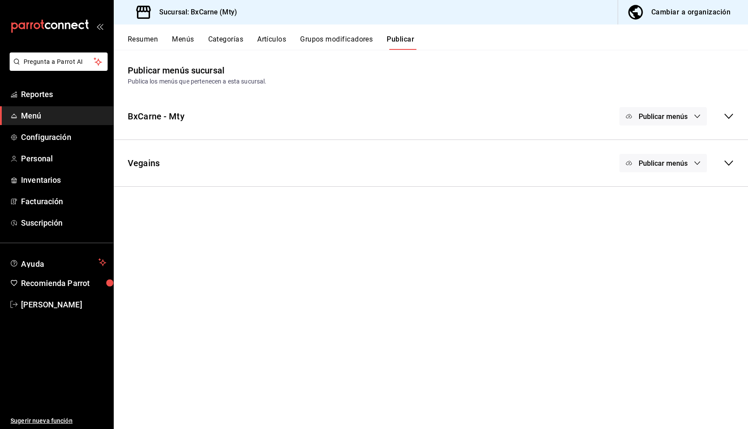
click at [678, 113] on span "Publicar menús" at bounding box center [663, 116] width 49 height 8
click at [658, 161] on li "DiDi Food" at bounding box center [664, 169] width 81 height 25
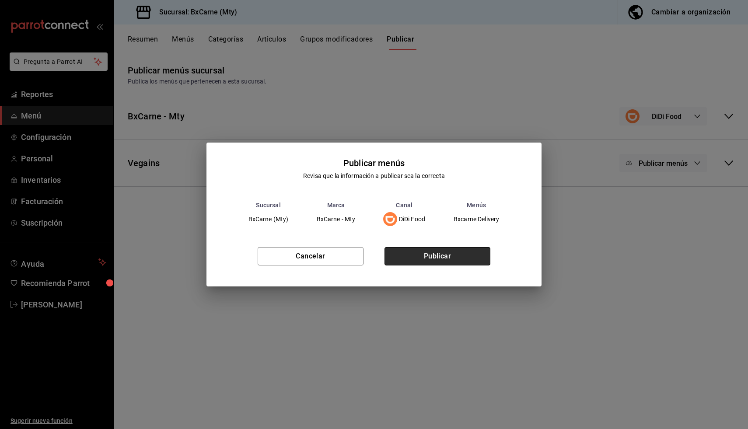
click at [464, 259] on button "Publicar" at bounding box center [438, 256] width 106 height 18
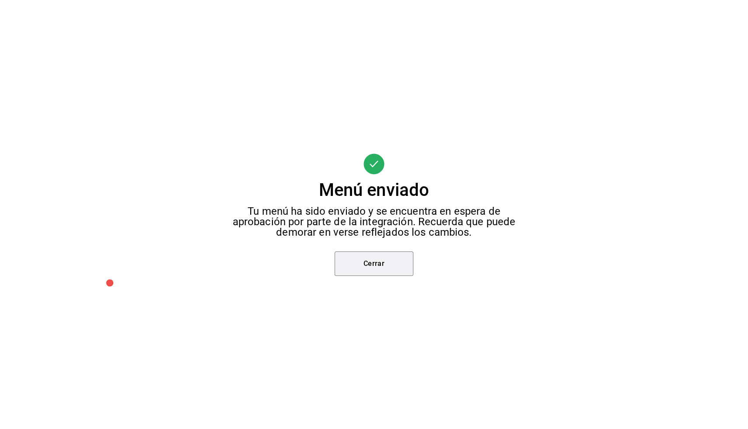
click at [398, 259] on button "Cerrar" at bounding box center [374, 264] width 79 height 25
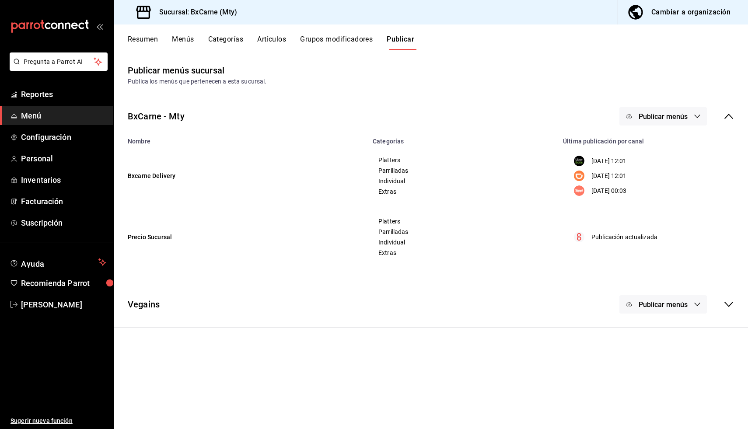
click at [668, 119] on span "Publicar menús" at bounding box center [663, 116] width 49 height 8
click at [654, 184] on li "Rappi" at bounding box center [664, 194] width 81 height 25
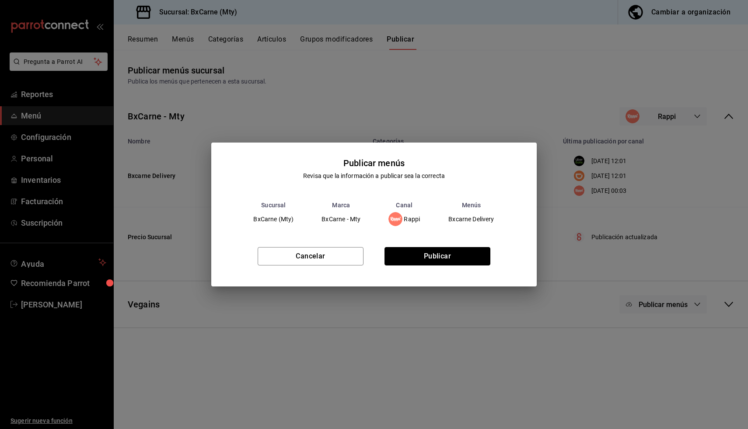
click at [458, 246] on div "Cancelar Publicar" at bounding box center [373, 259] width 325 height 53
click at [461, 263] on button "Publicar" at bounding box center [438, 256] width 106 height 18
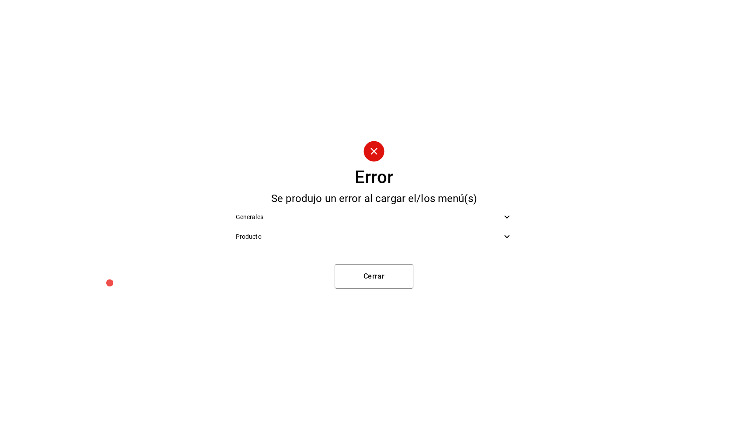
click at [421, 220] on span "Generales" at bounding box center [369, 217] width 266 height 9
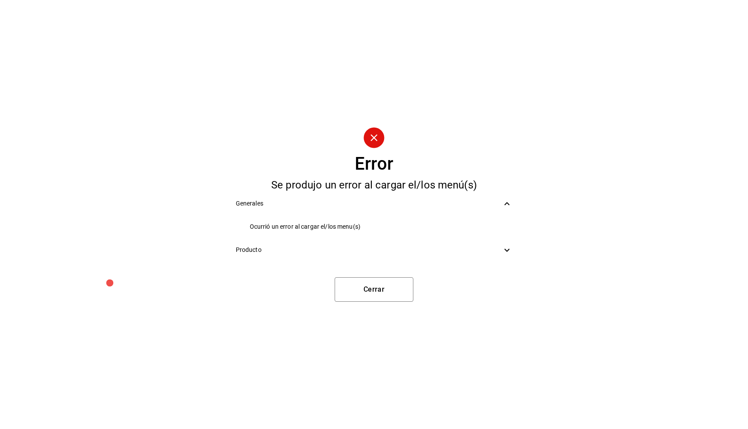
click at [371, 253] on span "Producto" at bounding box center [369, 249] width 266 height 9
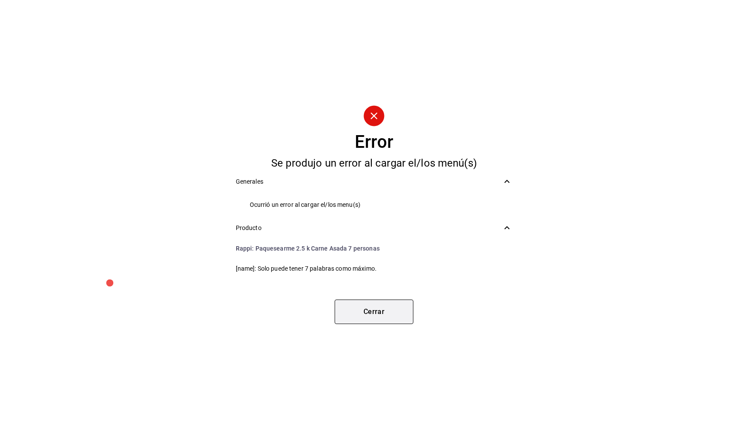
click at [349, 308] on button "Cerrar" at bounding box center [374, 312] width 79 height 25
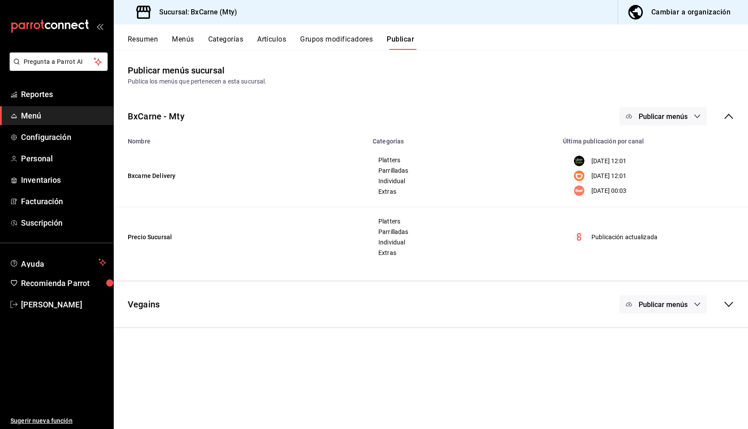
click at [263, 37] on button "Artículos" at bounding box center [271, 42] width 29 height 15
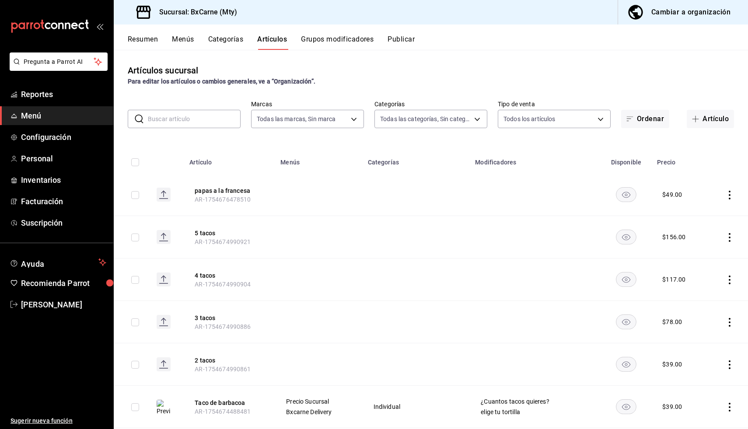
click at [218, 115] on input "text" at bounding box center [194, 119] width 93 height 18
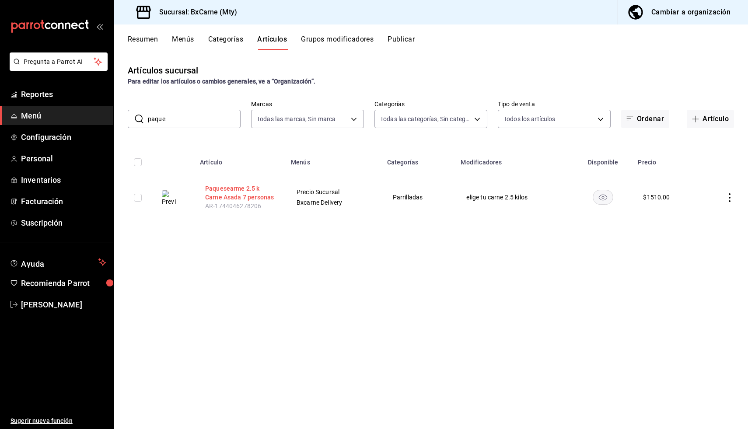
click at [226, 195] on button "Paquesearme 2.5 k Carne Asada 7 personas" at bounding box center [240, 193] width 70 height 18
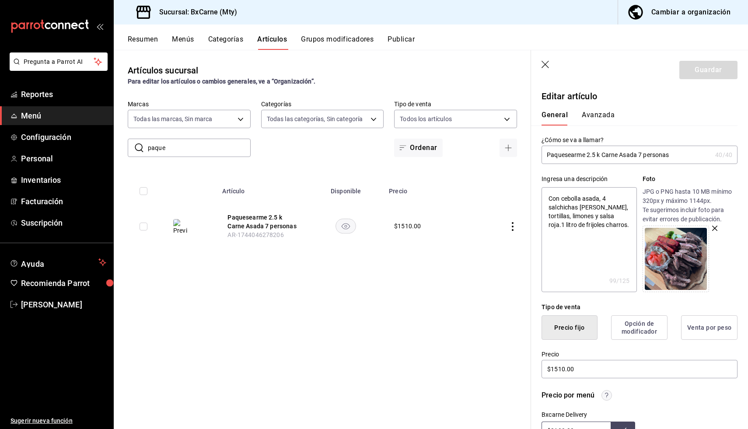
click at [592, 155] on input "Paquesearme 2.5 k Carne Asada 7 personas" at bounding box center [627, 155] width 170 height 18
click at [587, 155] on input "Paquesearme 2.5 k Carne Asada 7 personas" at bounding box center [627, 155] width 170 height 18
click at [669, 155] on input "Paquesearme 2.5 k Carne Asada 7 personas" at bounding box center [627, 155] width 170 height 18
click at [644, 156] on input "Paquesearme 2.5 k Carne Asada 7 personas" at bounding box center [627, 155] width 170 height 18
click at [712, 73] on button "Guardar" at bounding box center [709, 70] width 58 height 18
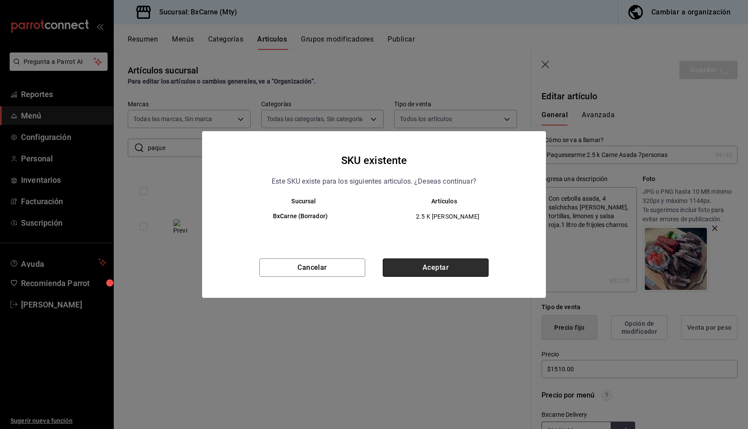
click at [449, 273] on button "Aceptar" at bounding box center [436, 268] width 106 height 18
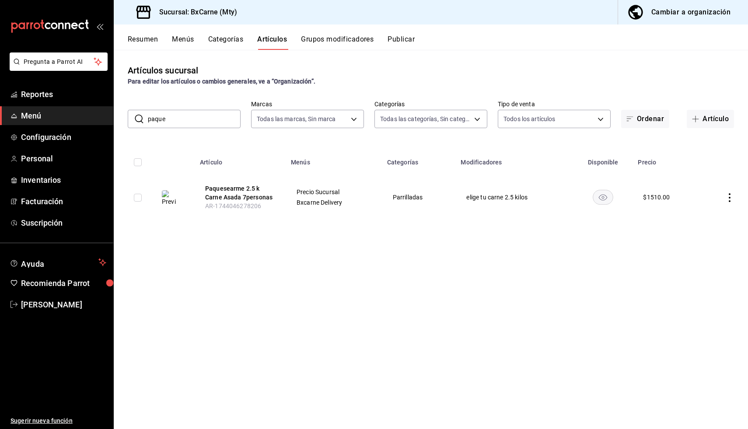
click at [408, 41] on button "Publicar" at bounding box center [401, 42] width 27 height 15
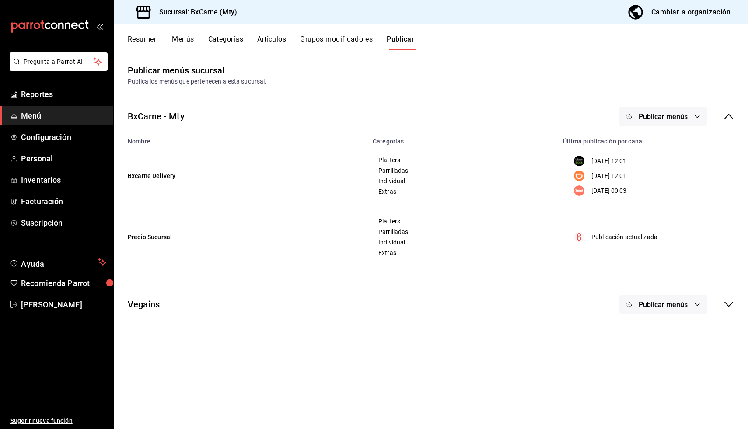
click at [634, 116] on button "Publicar menús" at bounding box center [664, 116] width 88 height 18
click at [641, 202] on li "Rappi" at bounding box center [664, 194] width 81 height 25
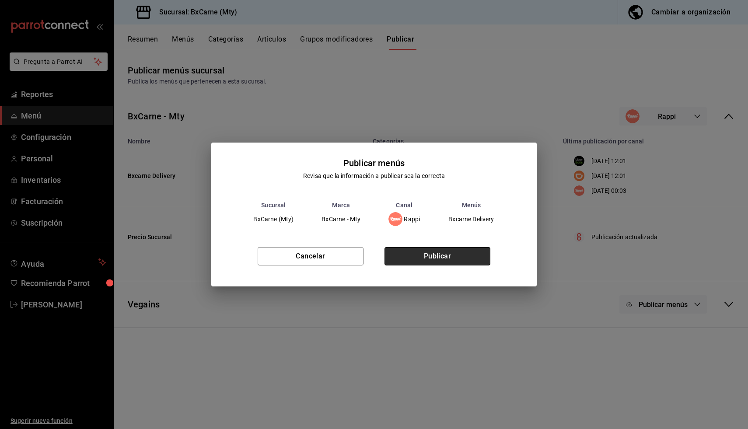
click at [485, 257] on button "Publicar" at bounding box center [438, 256] width 106 height 18
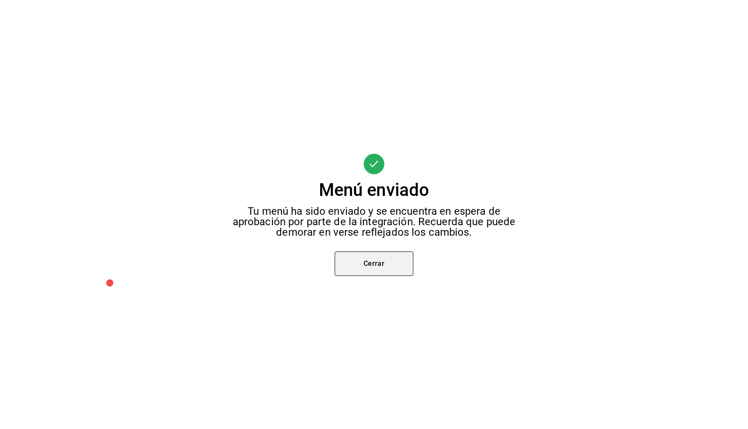
click at [379, 259] on button "Cerrar" at bounding box center [374, 264] width 79 height 25
